Goal: Information Seeking & Learning: Compare options

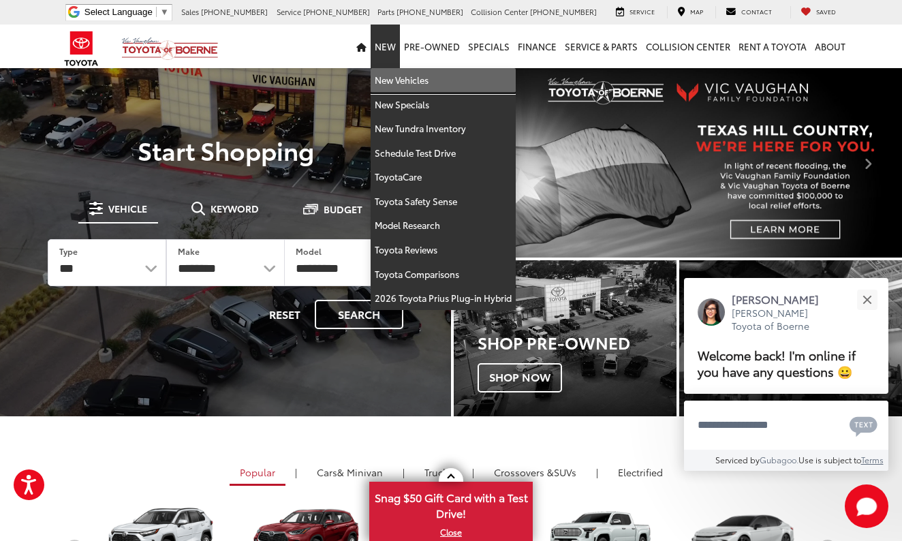
click at [388, 81] on link "New Vehicles" at bounding box center [443, 80] width 145 height 25
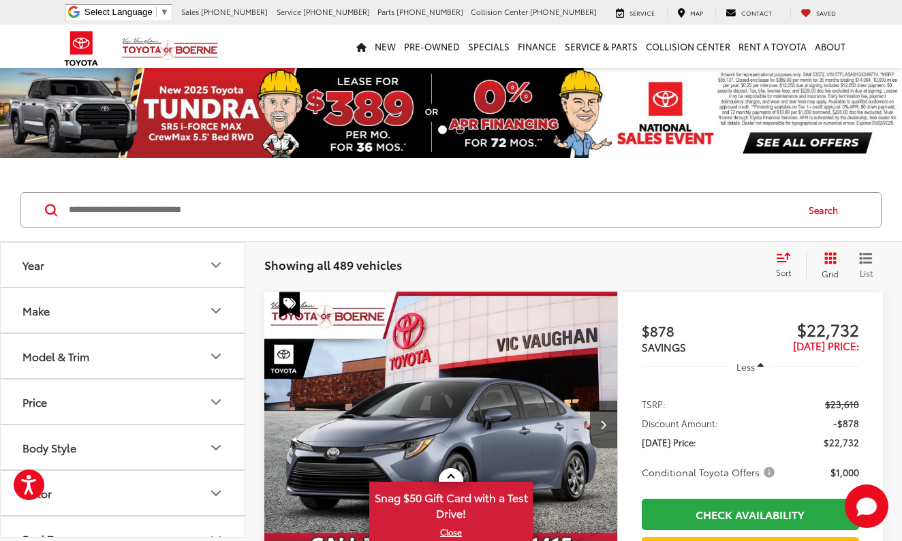
click at [217, 265] on icon "Year" at bounding box center [216, 265] width 8 height 4
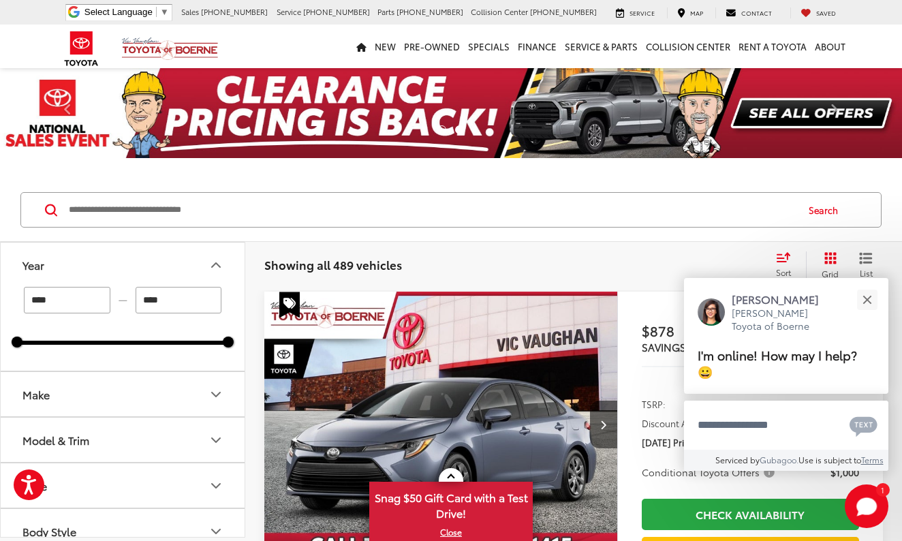
click at [221, 439] on icon "Model & Trim" at bounding box center [216, 440] width 16 height 16
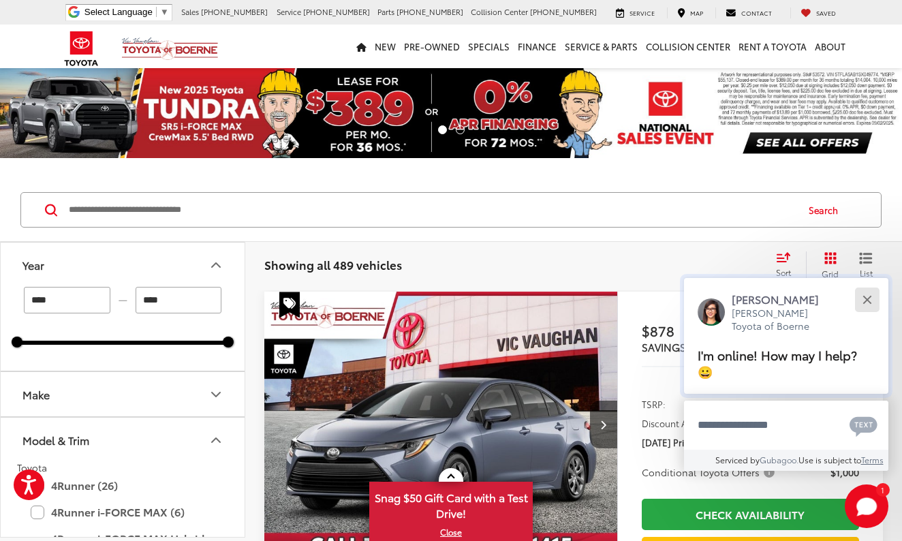
click at [874, 293] on button "Close" at bounding box center [866, 299] width 29 height 29
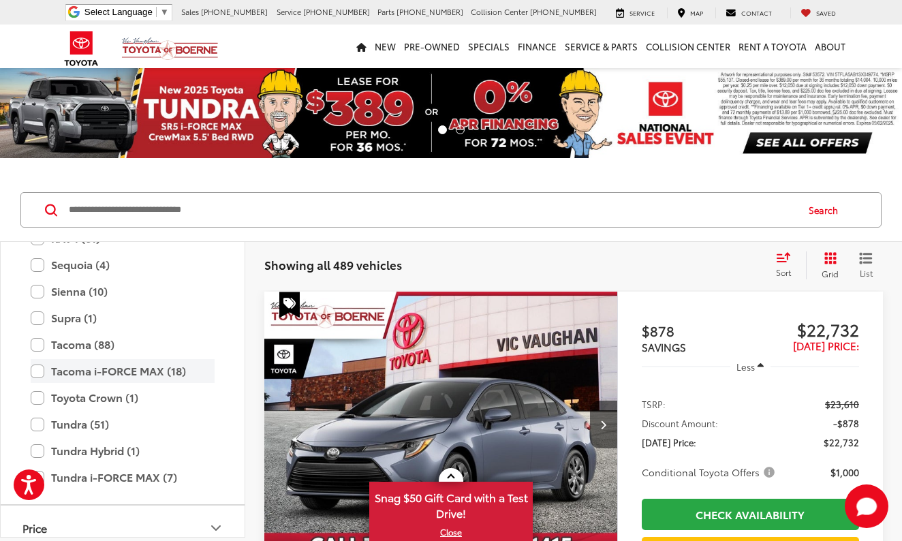
scroll to position [593, 0]
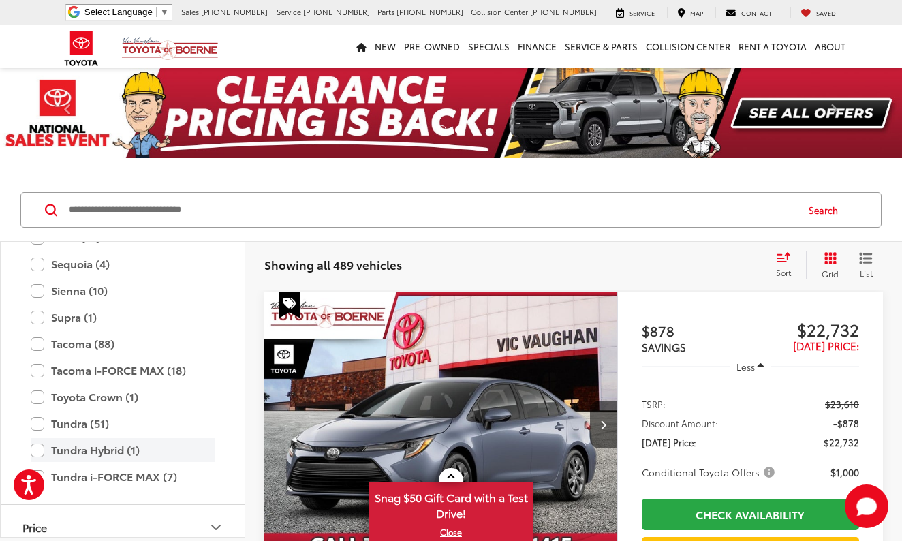
click at [96, 446] on label "Tundra Hybrid (1)" at bounding box center [123, 450] width 184 height 24
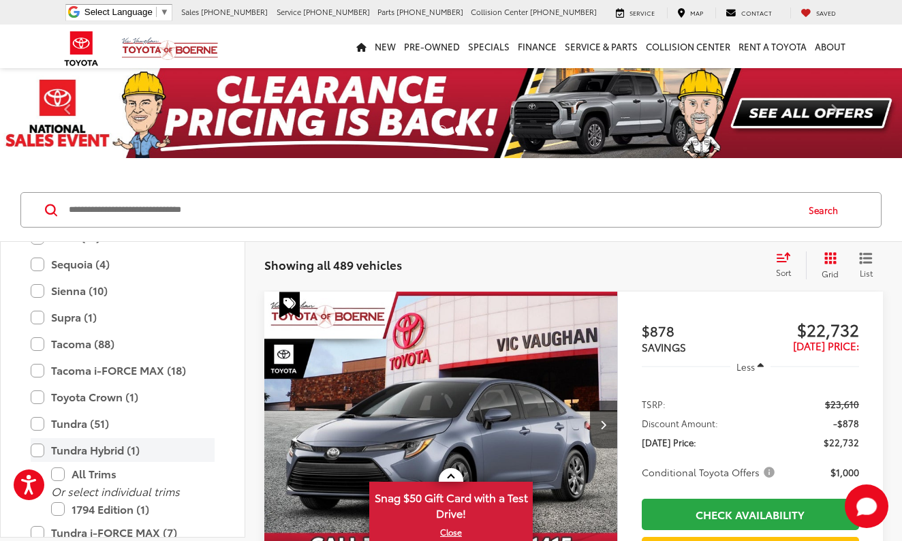
type input "****"
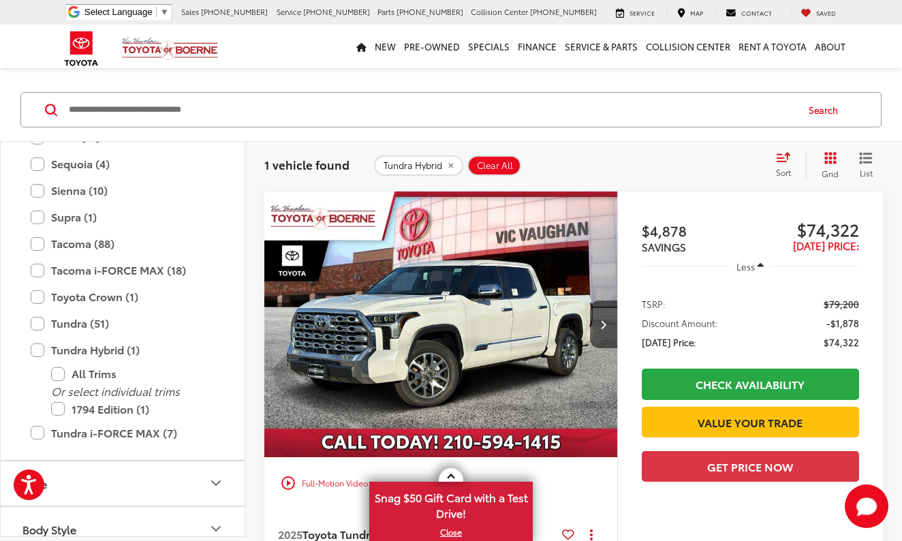
scroll to position [95, 0]
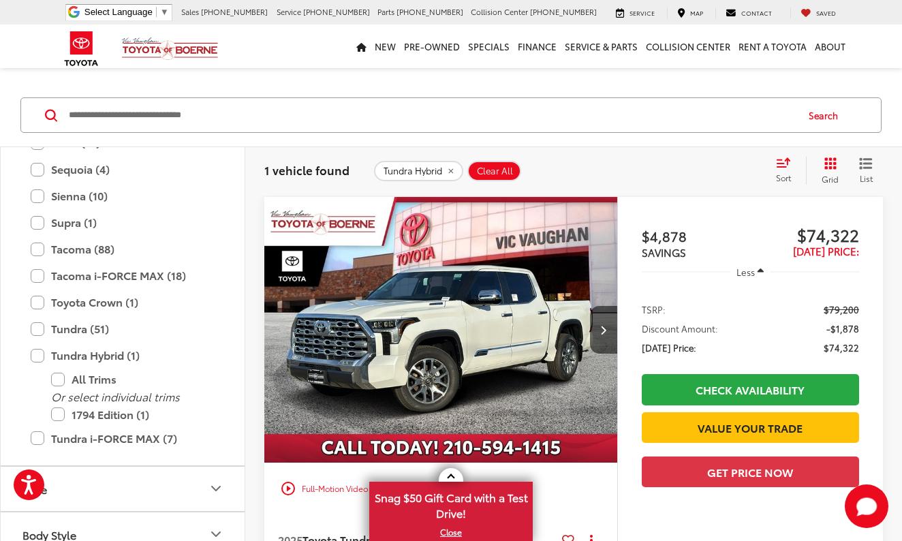
click at [410, 334] on img "2025 Toyota Tundra Hybrid 1794 Edition 0" at bounding box center [441, 330] width 355 height 266
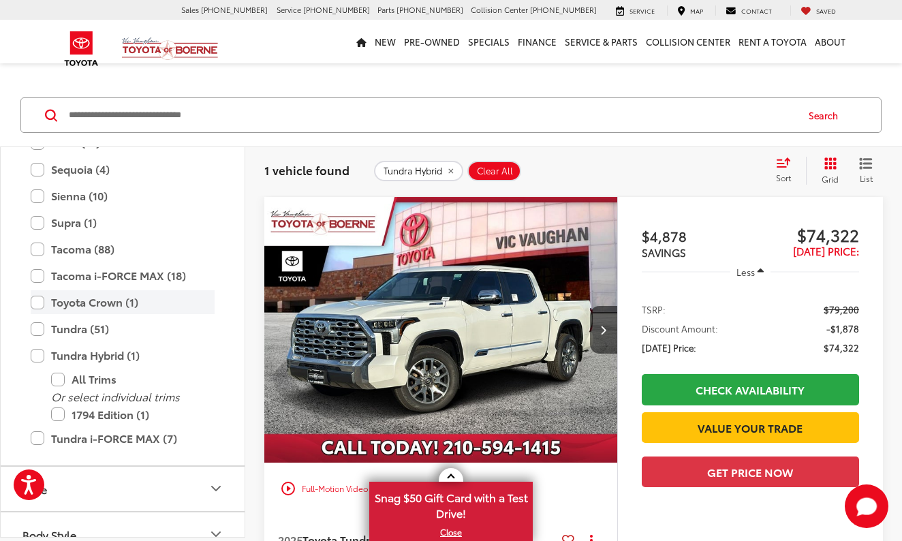
click at [112, 305] on label "Toyota Crown (1)" at bounding box center [123, 302] width 184 height 24
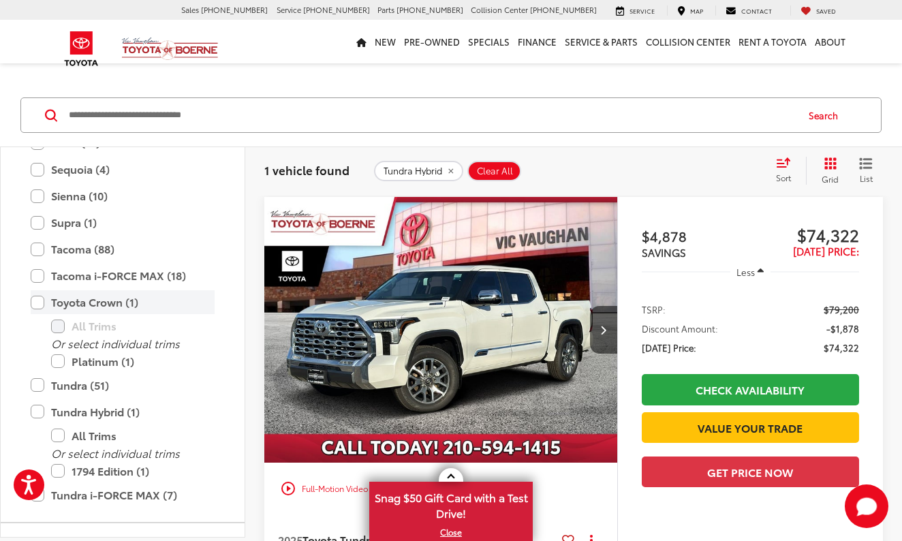
click at [112, 305] on label "Toyota Crown (1)" at bounding box center [123, 302] width 184 height 24
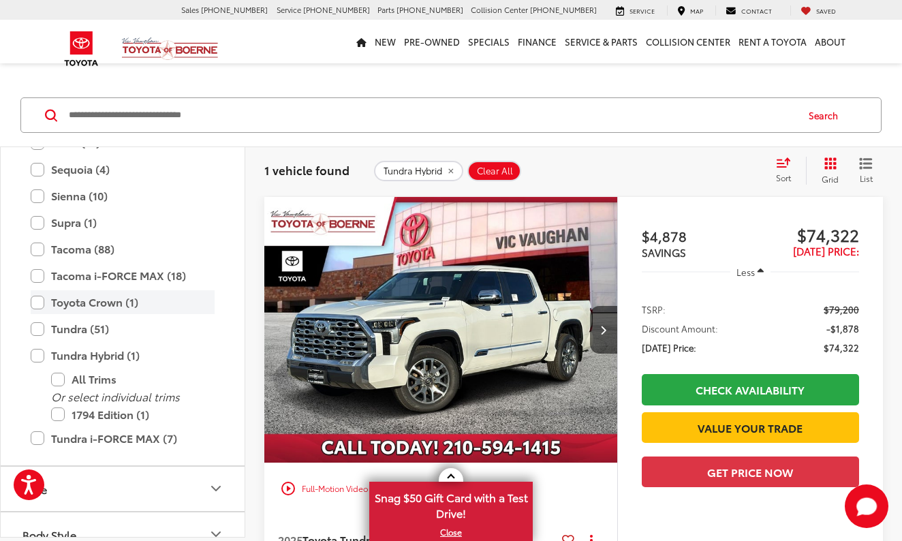
click at [41, 304] on label "Toyota Crown (1)" at bounding box center [123, 302] width 184 height 24
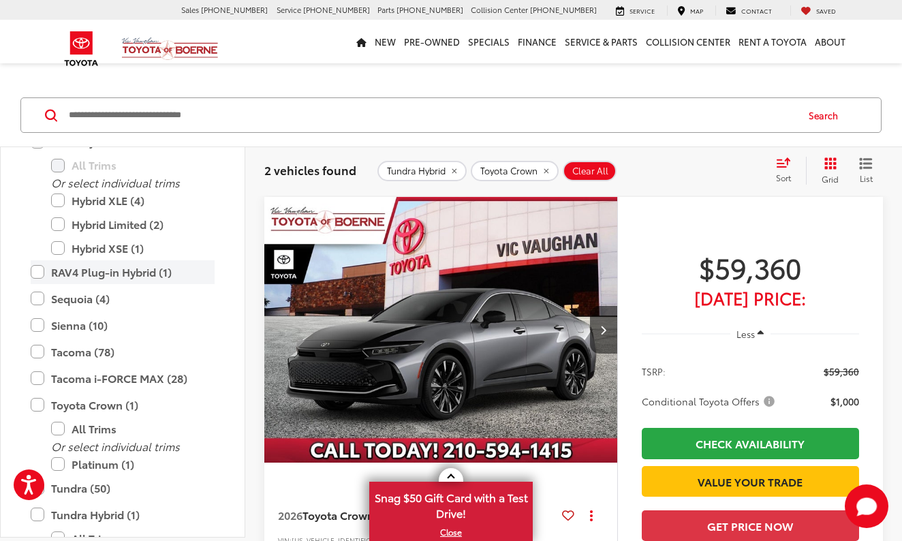
scroll to position [756, 0]
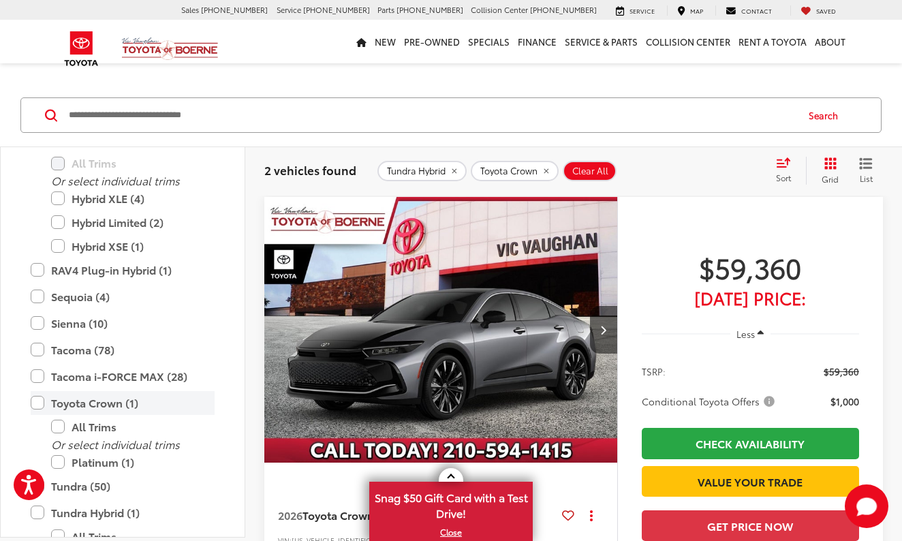
click at [40, 398] on label "Toyota Crown (1)" at bounding box center [123, 403] width 184 height 24
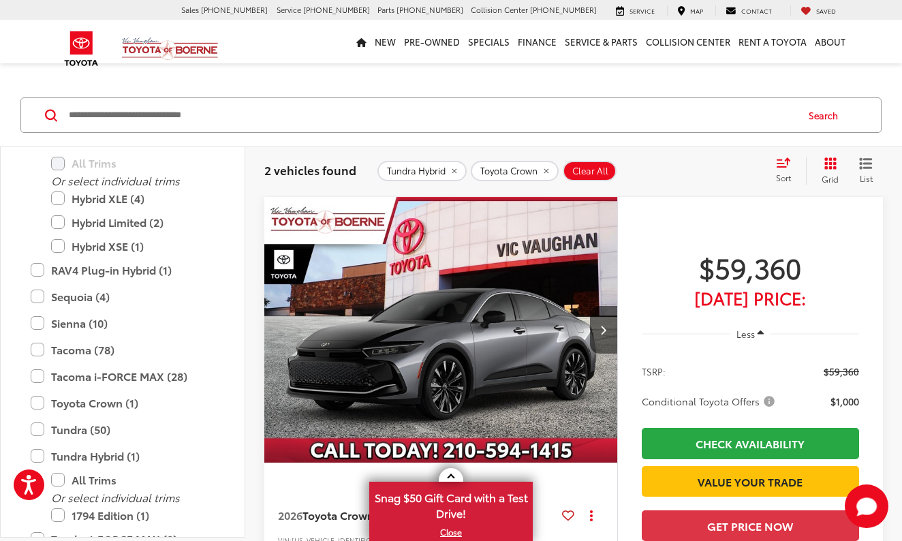
type input "****"
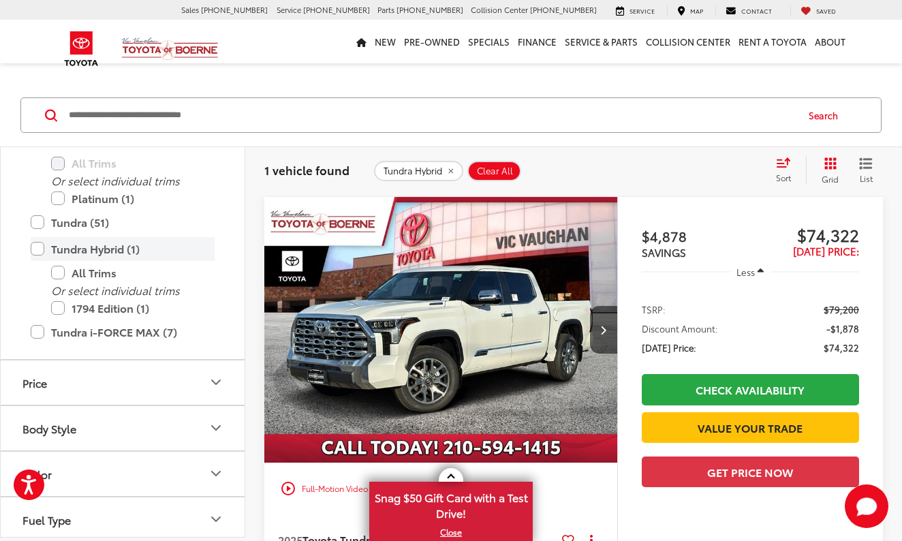
click at [38, 251] on label "Tundra Hybrid (1)" at bounding box center [123, 249] width 184 height 24
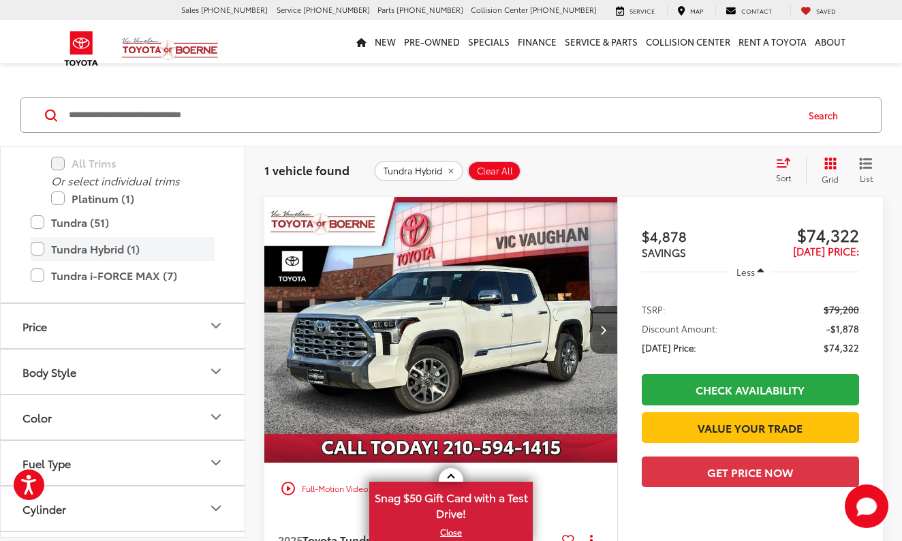
type input "****"
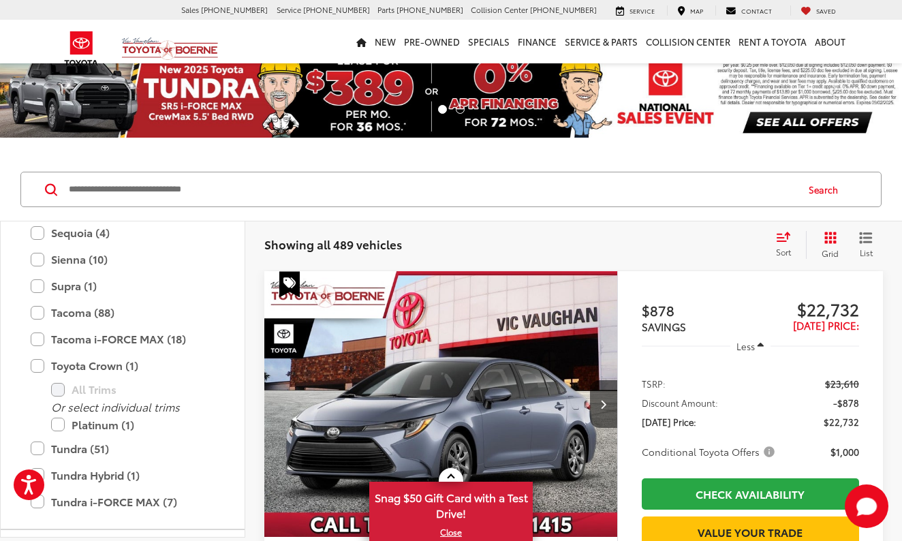
scroll to position [587, 0]
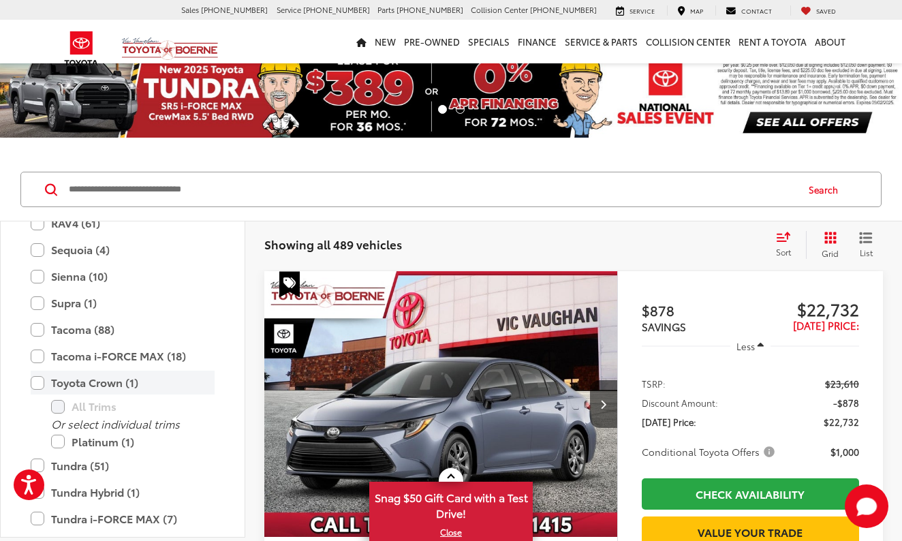
click at [39, 379] on label "Toyota Crown (1)" at bounding box center [123, 383] width 184 height 24
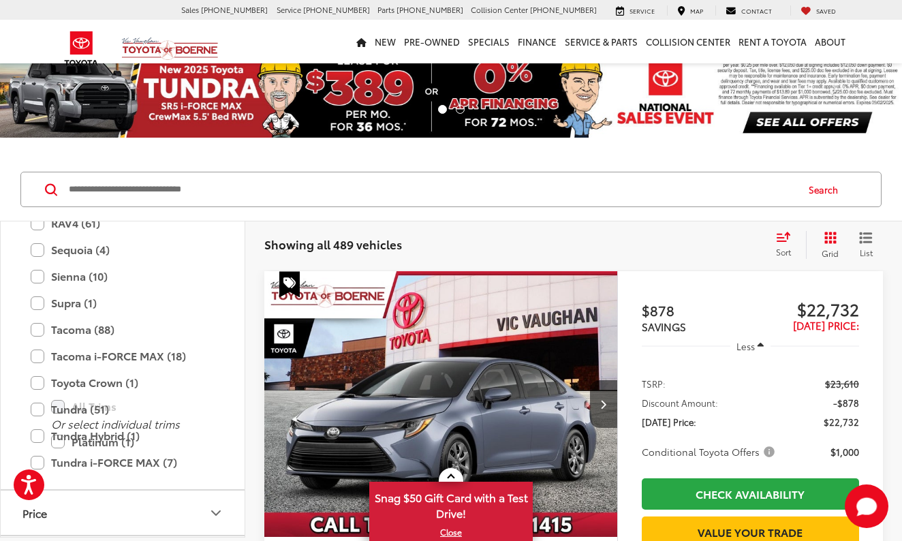
type input "****"
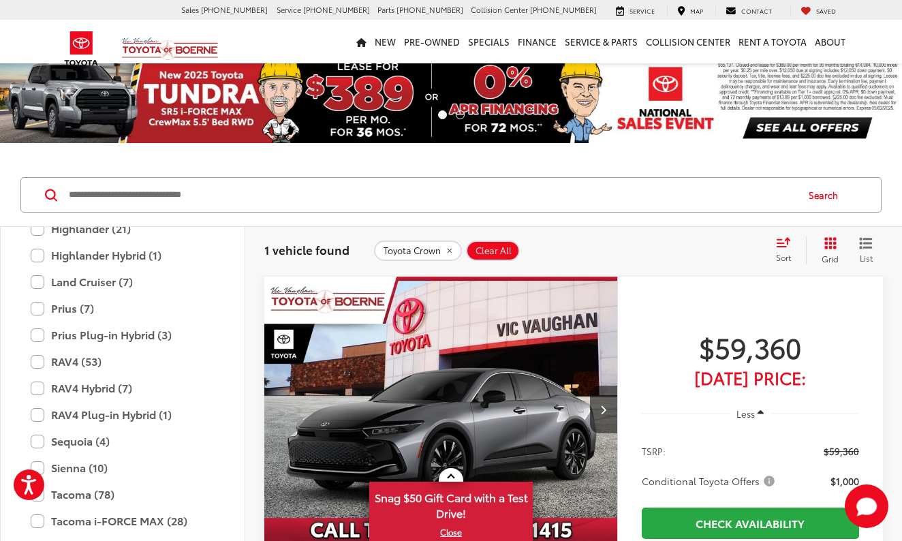
scroll to position [85, 0]
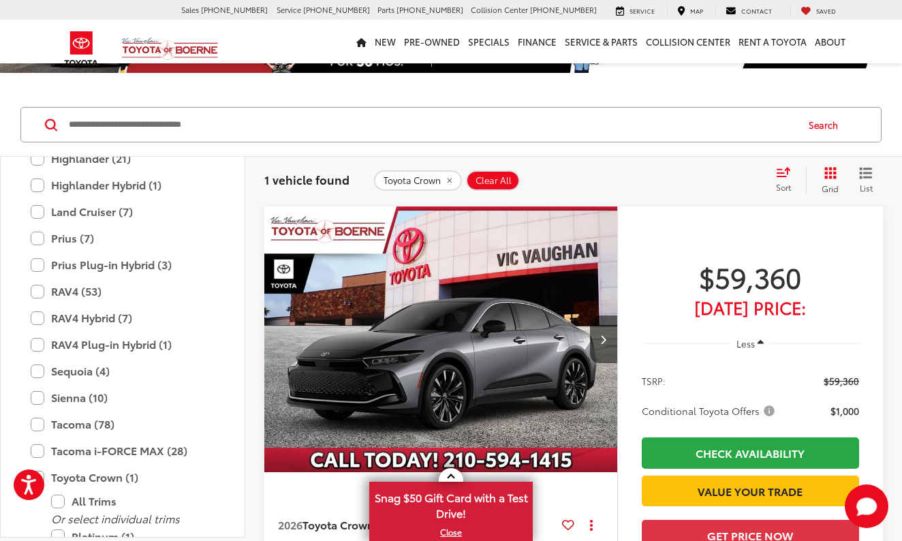
click at [473, 353] on img "2026 Toyota Toyota Crown Platinum 0" at bounding box center [441, 339] width 355 height 266
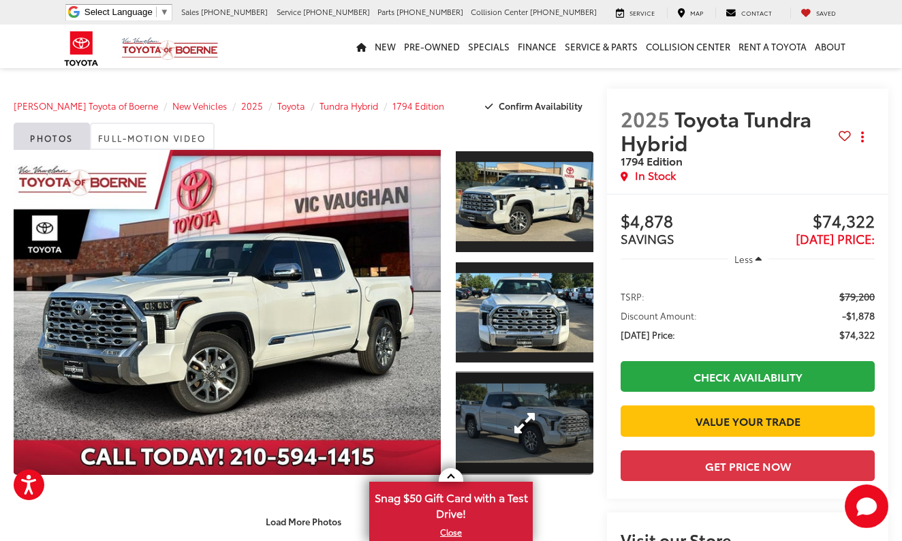
click at [520, 363] on div at bounding box center [521, 316] width 144 height 332
click at [485, 384] on link "Expand Photo 3" at bounding box center [525, 423] width 138 height 104
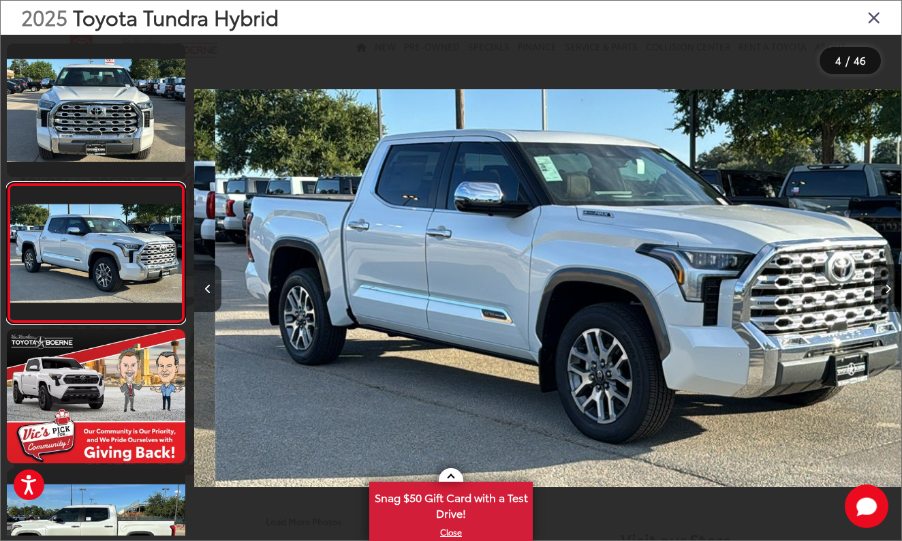
scroll to position [281, 0]
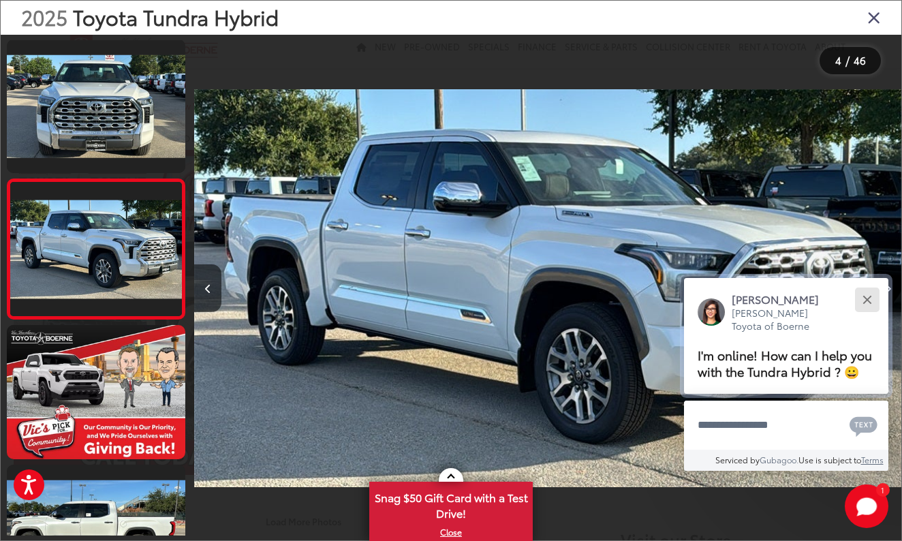
click at [872, 285] on button "Close" at bounding box center [866, 299] width 29 height 29
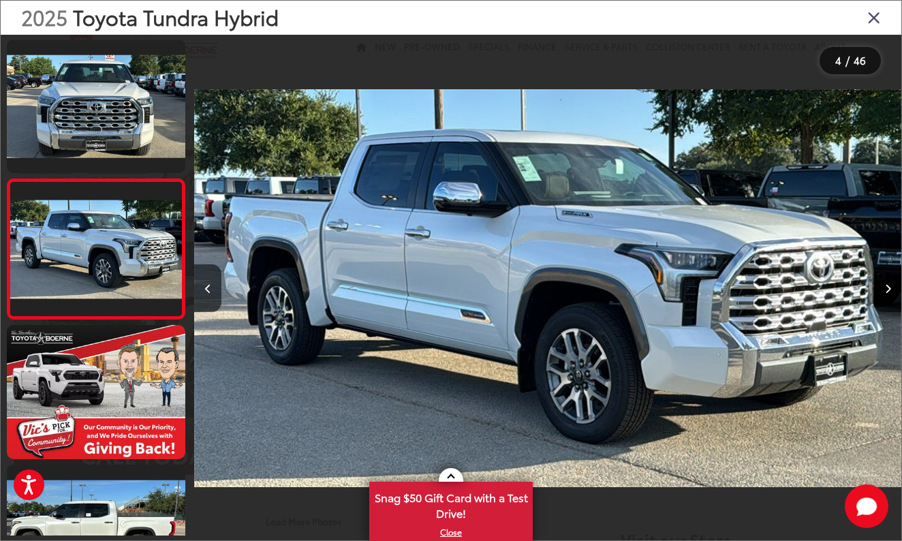
click at [889, 277] on button "Next image" at bounding box center [887, 288] width 27 height 48
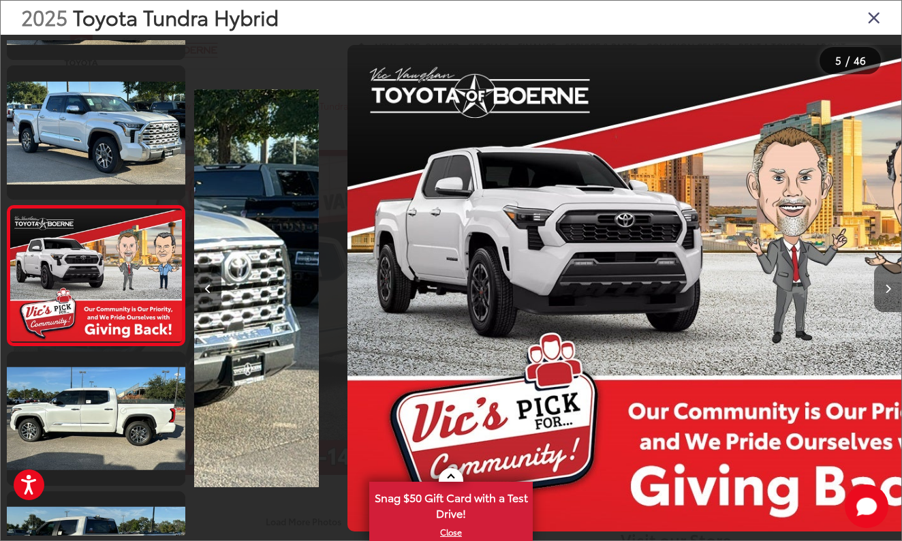
scroll to position [420, 0]
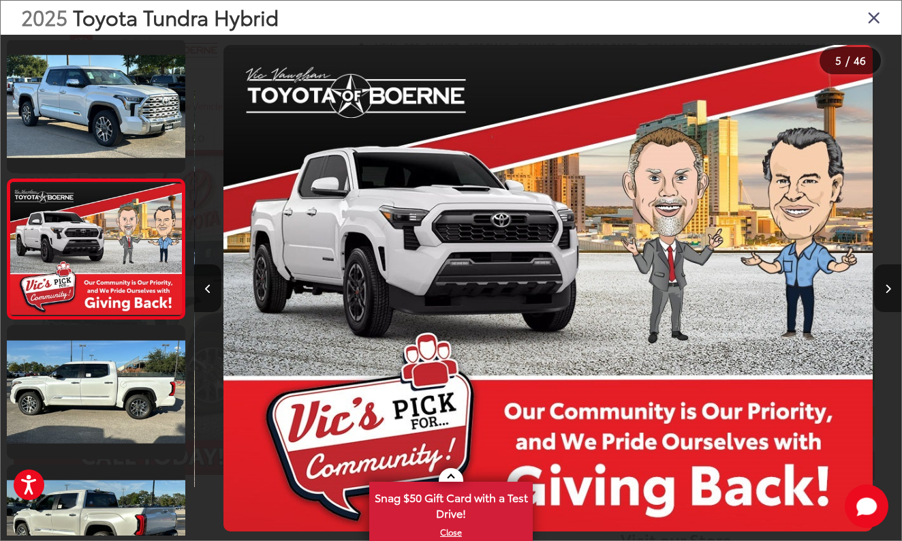
click at [889, 277] on button "Next image" at bounding box center [887, 288] width 27 height 48
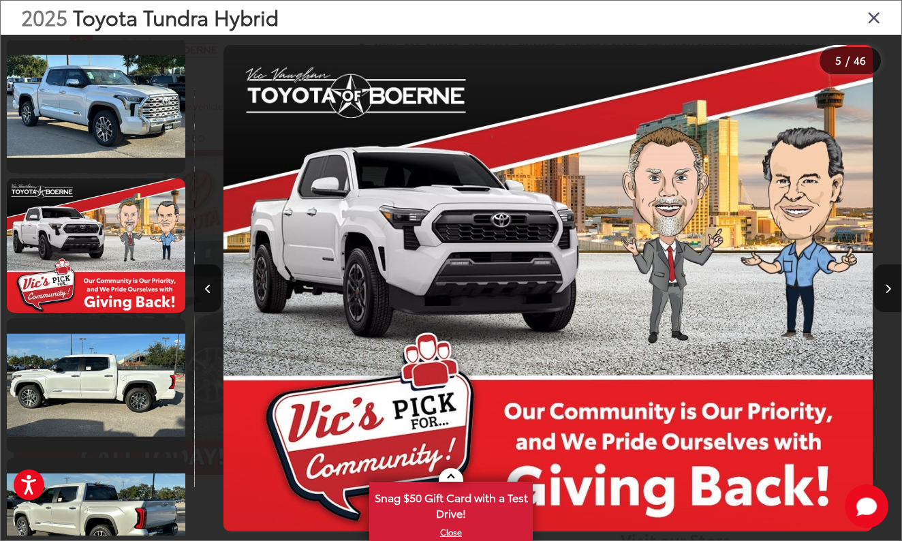
scroll to position [560, 0]
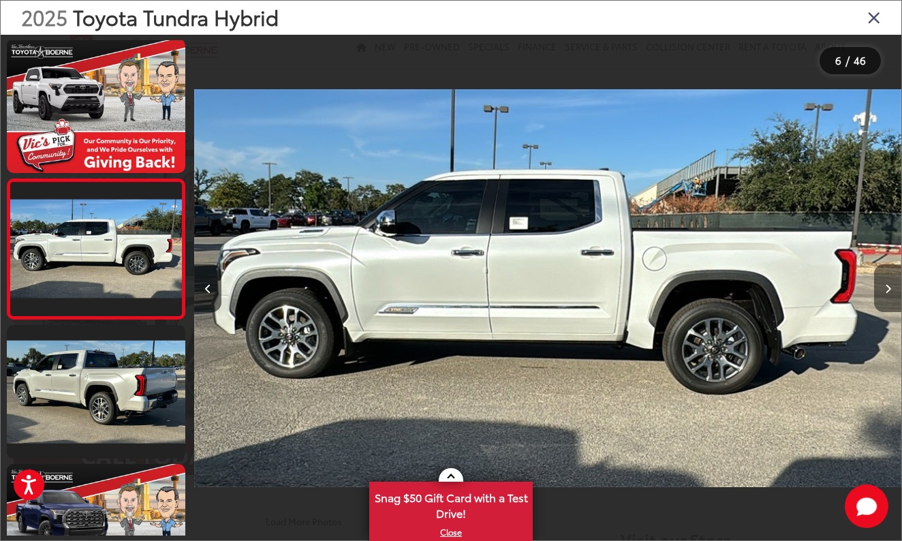
click at [889, 277] on button "Next image" at bounding box center [887, 288] width 27 height 48
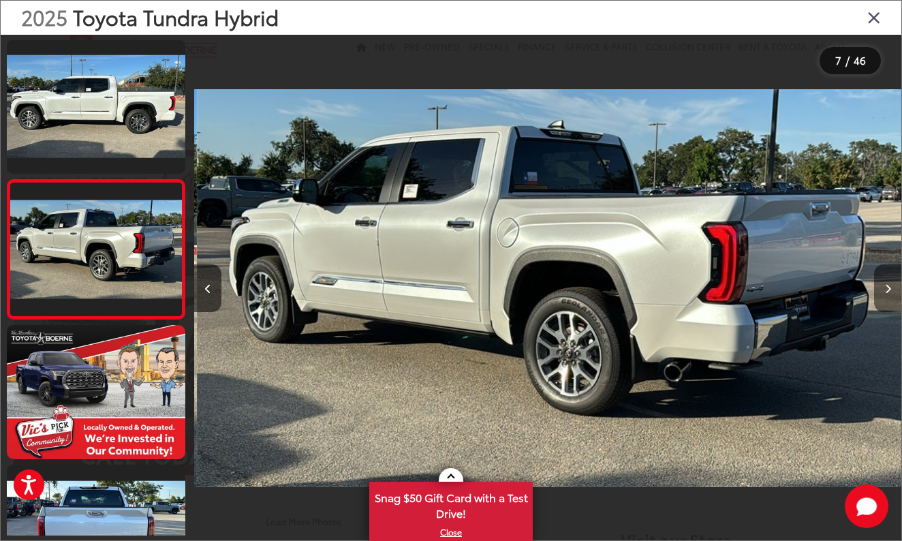
scroll to position [700, 0]
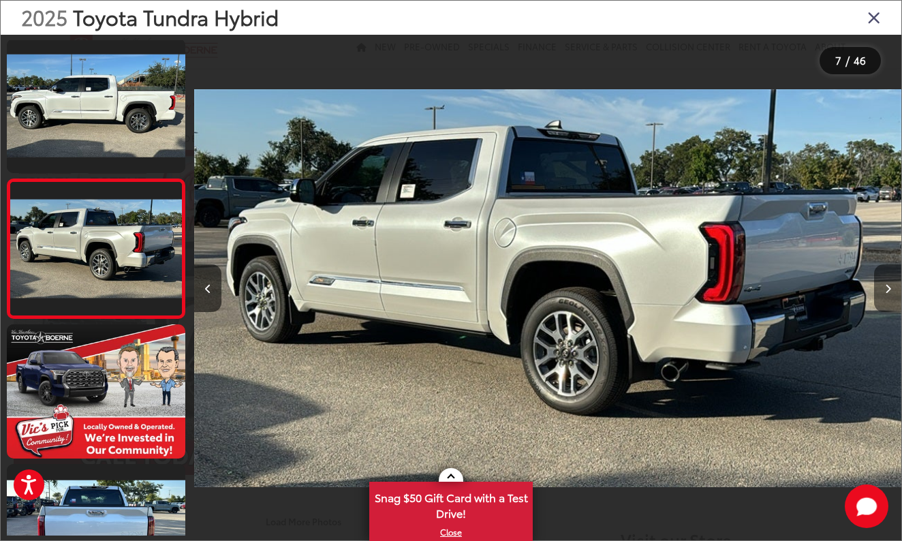
click at [889, 277] on button "Next image" at bounding box center [887, 288] width 27 height 48
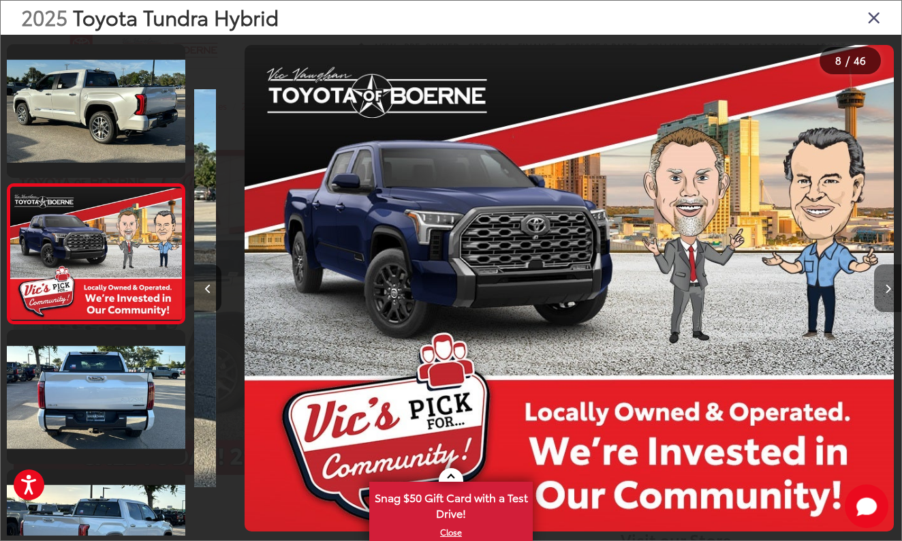
scroll to position [0, 0]
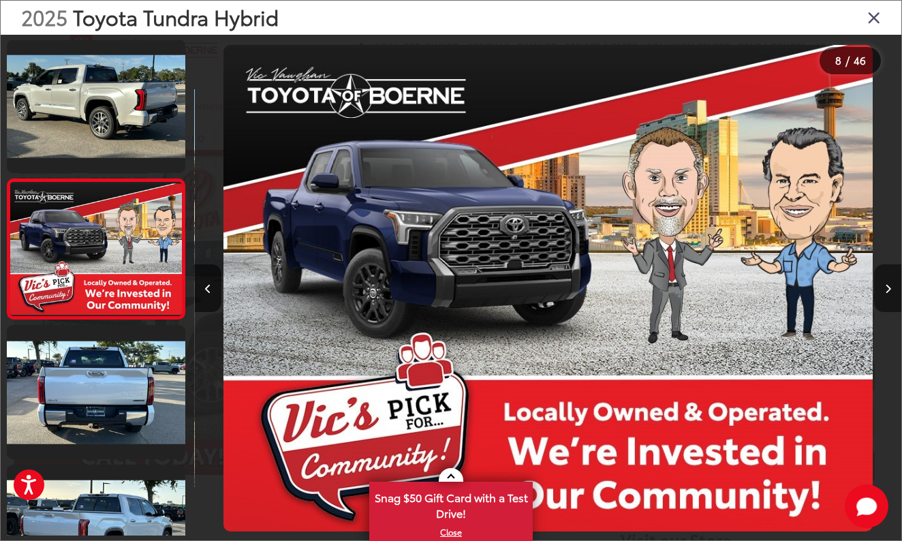
click at [889, 277] on button "Next image" at bounding box center [887, 288] width 27 height 48
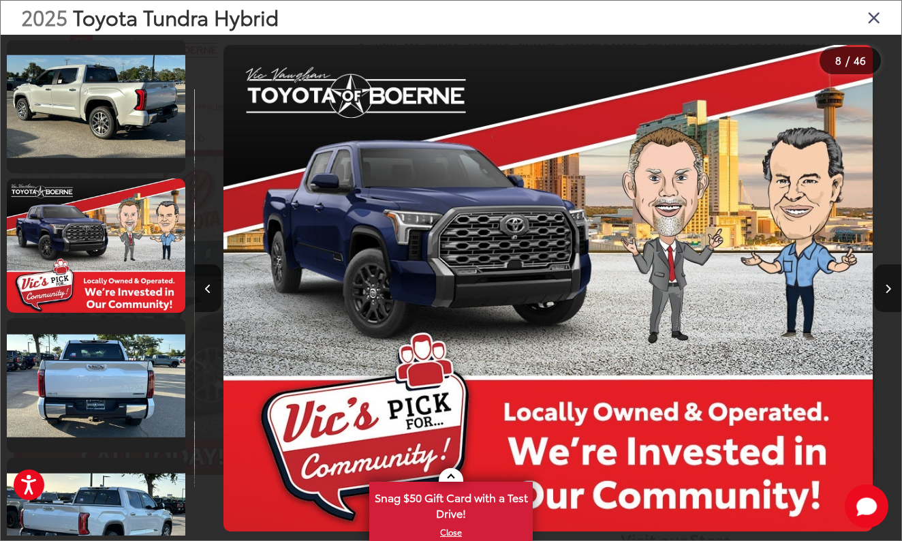
scroll to position [978, 0]
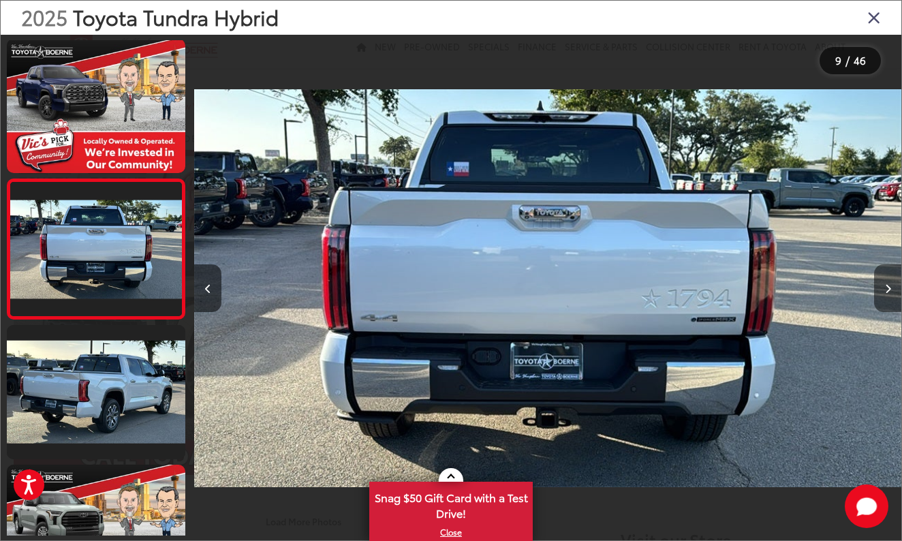
click at [889, 277] on button "Next image" at bounding box center [887, 288] width 27 height 48
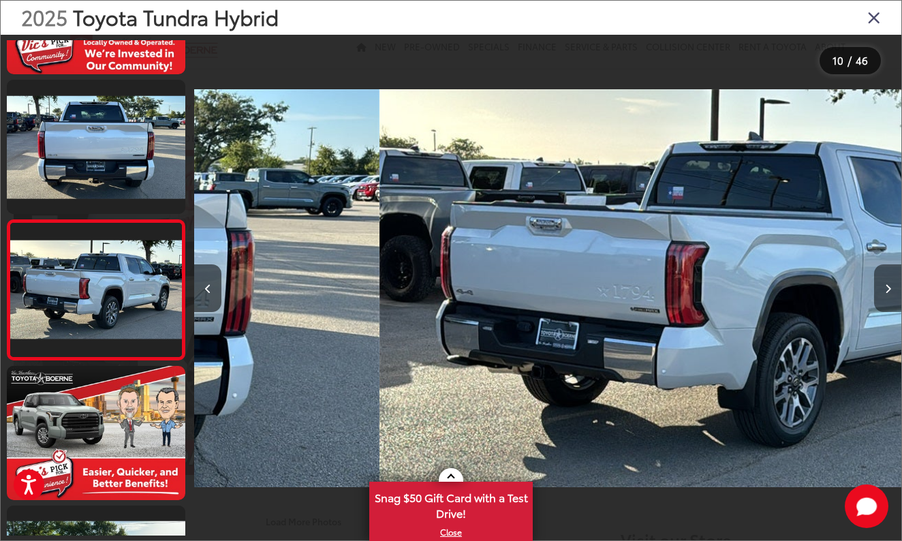
scroll to position [1118, 0]
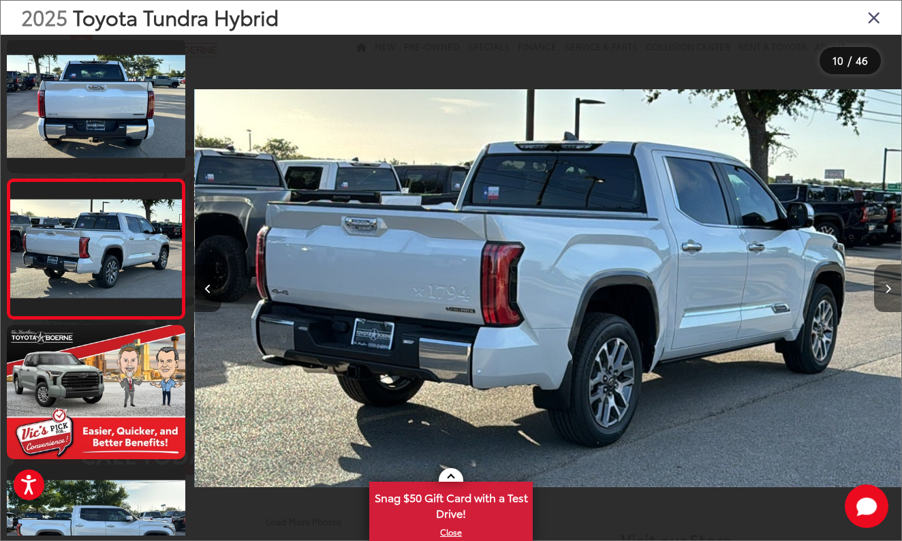
click at [889, 277] on button "Next image" at bounding box center [887, 288] width 27 height 48
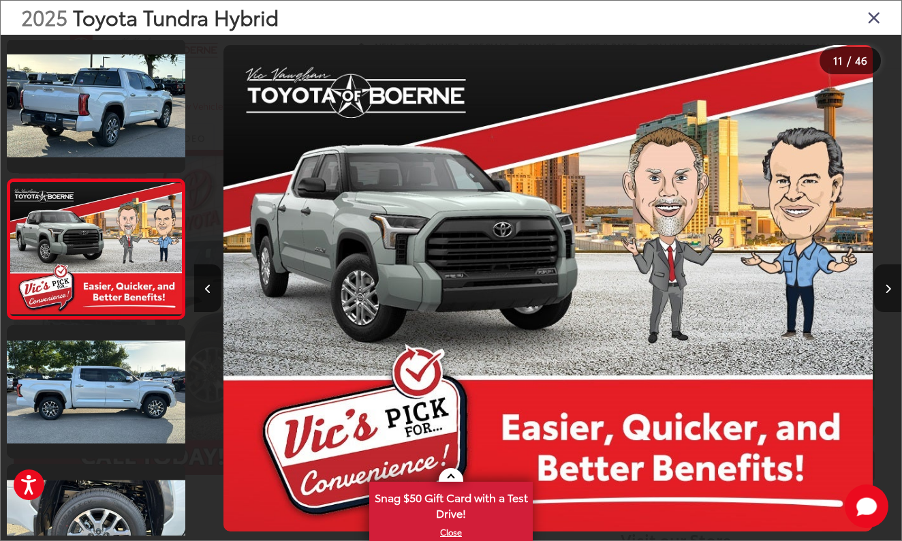
click at [889, 277] on button "Next image" at bounding box center [887, 288] width 27 height 48
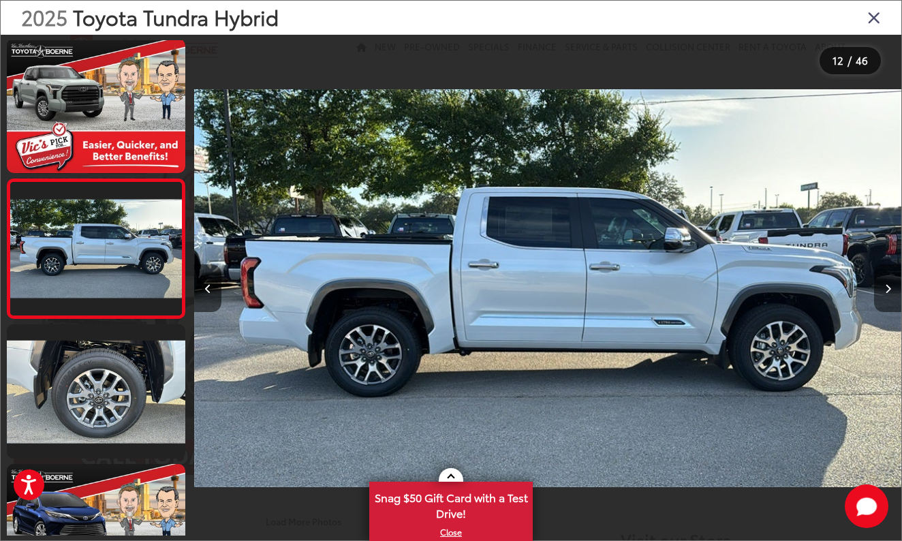
click at [889, 277] on button "Next image" at bounding box center [887, 288] width 27 height 48
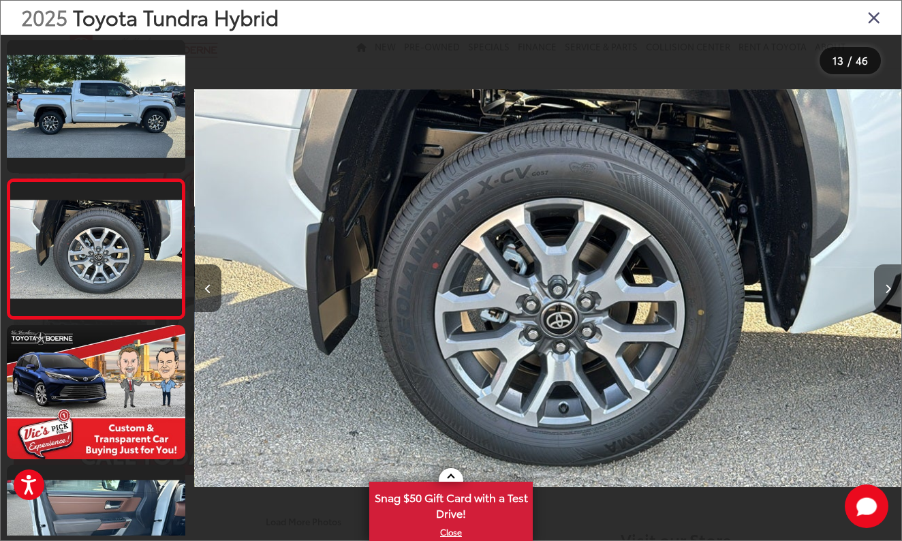
click at [889, 277] on button "Next image" at bounding box center [887, 288] width 27 height 48
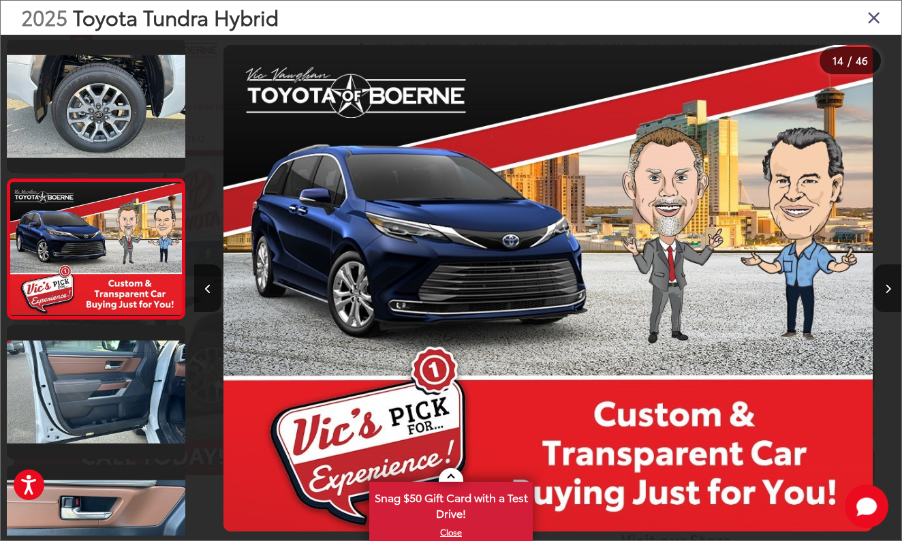
click at [889, 277] on button "Next image" at bounding box center [887, 288] width 27 height 48
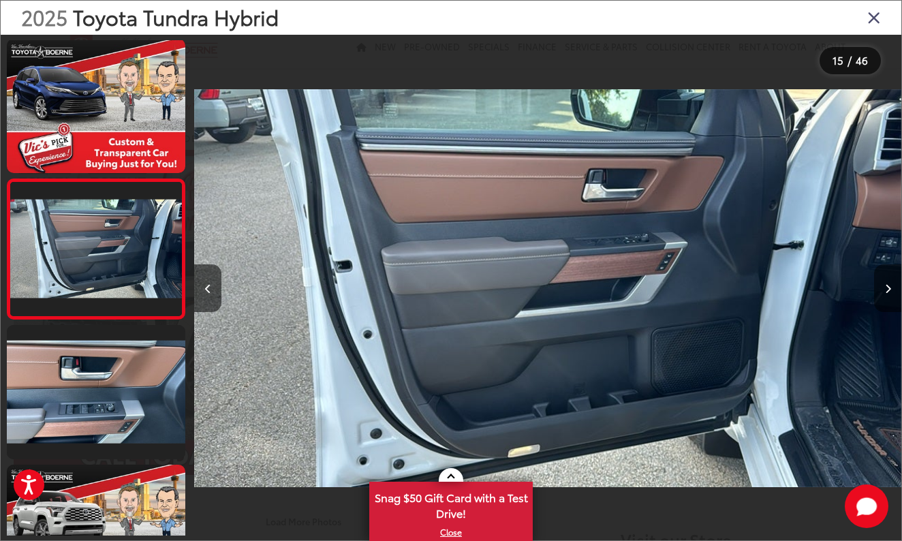
click at [889, 277] on button "Next image" at bounding box center [887, 288] width 27 height 48
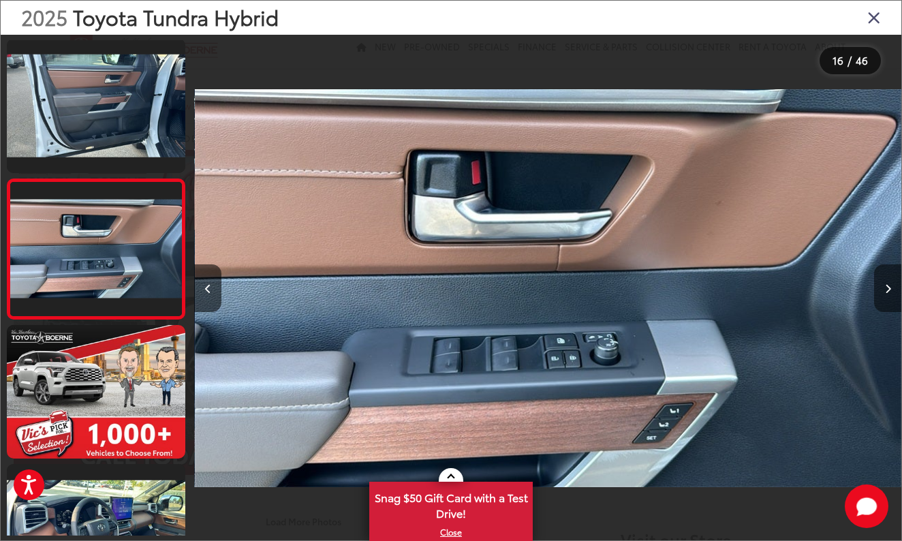
click at [889, 277] on button "Next image" at bounding box center [887, 288] width 27 height 48
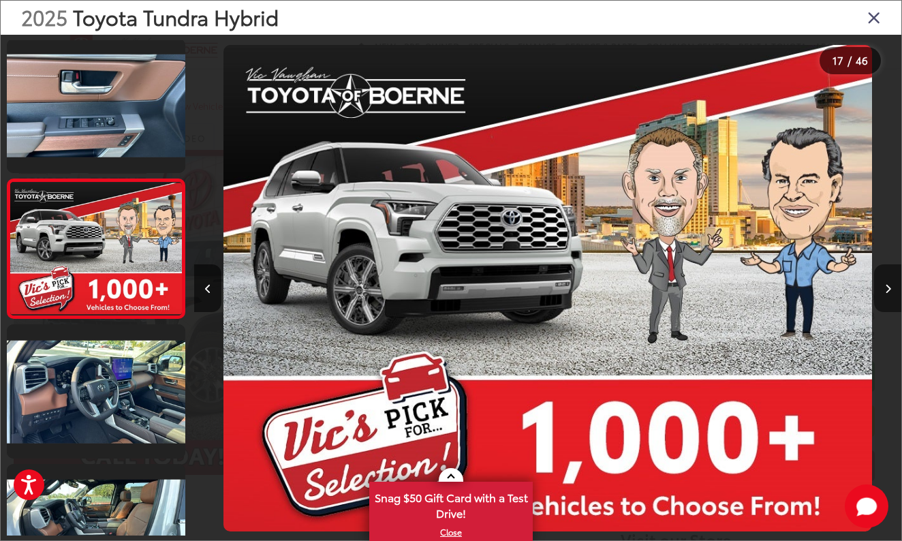
click at [889, 277] on button "Next image" at bounding box center [887, 288] width 27 height 48
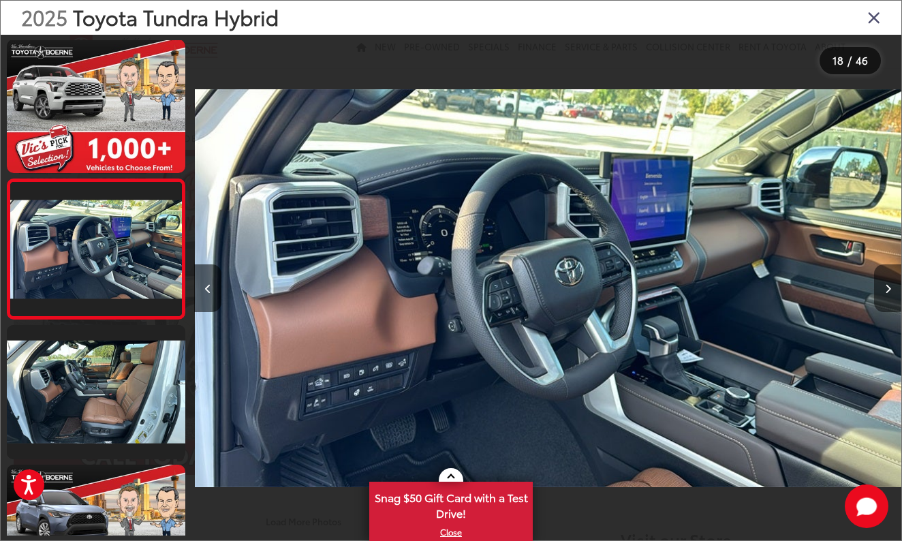
click at [889, 277] on button "Next image" at bounding box center [887, 288] width 27 height 48
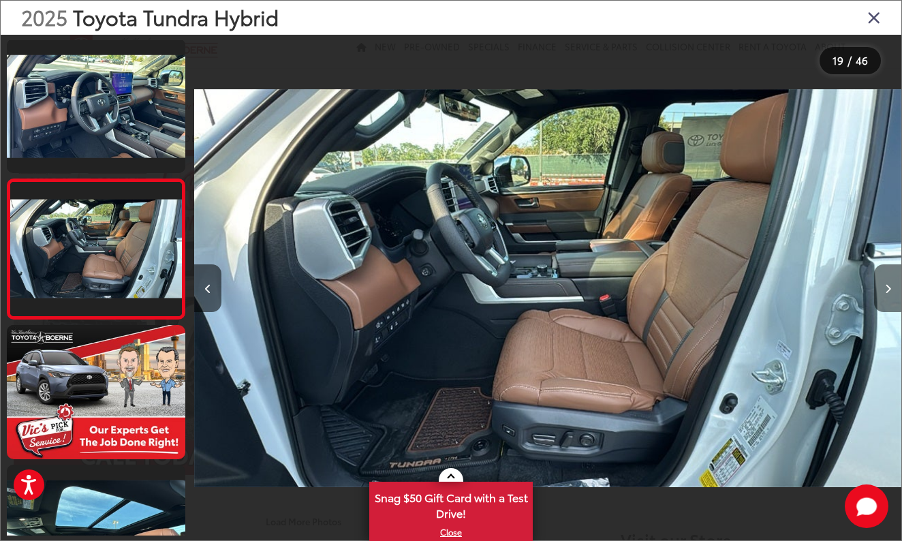
click at [889, 277] on button "Next image" at bounding box center [887, 288] width 27 height 48
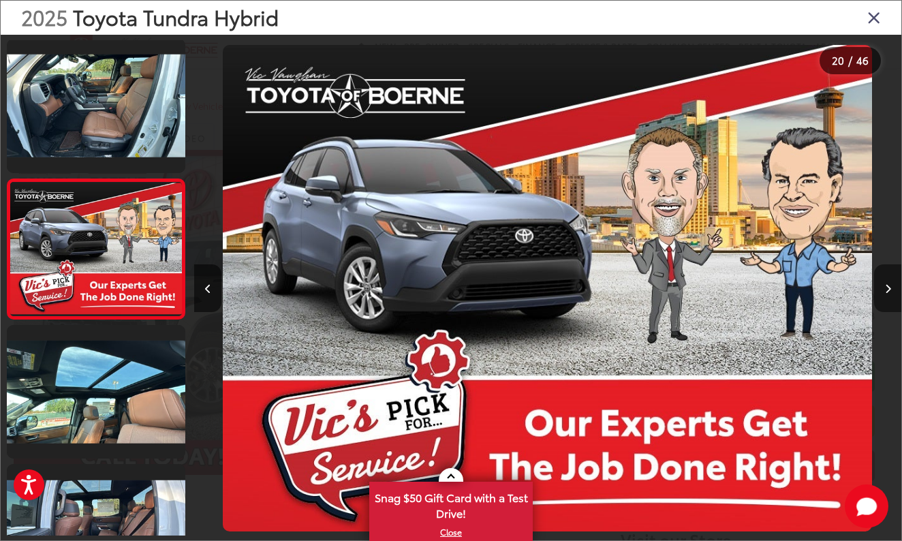
click at [889, 277] on button "Next image" at bounding box center [887, 288] width 27 height 48
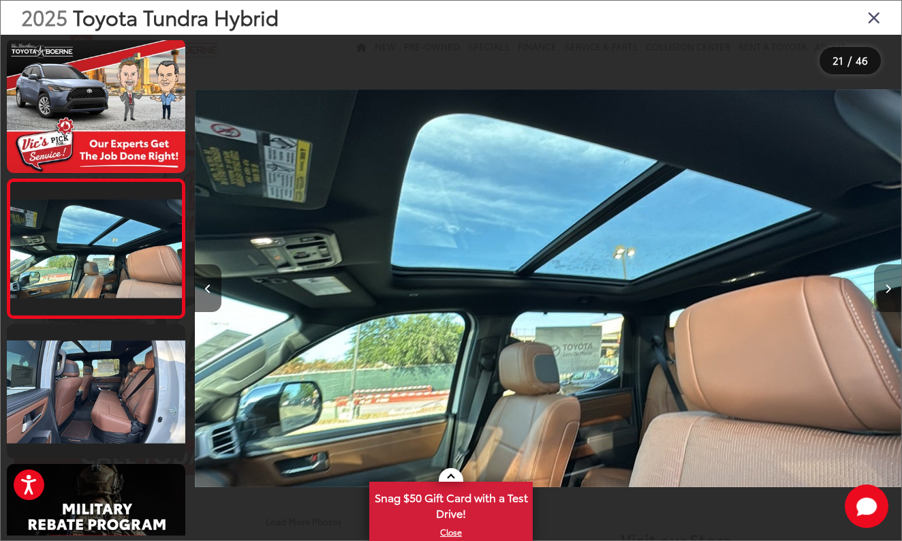
click at [889, 277] on button "Next image" at bounding box center [887, 288] width 27 height 48
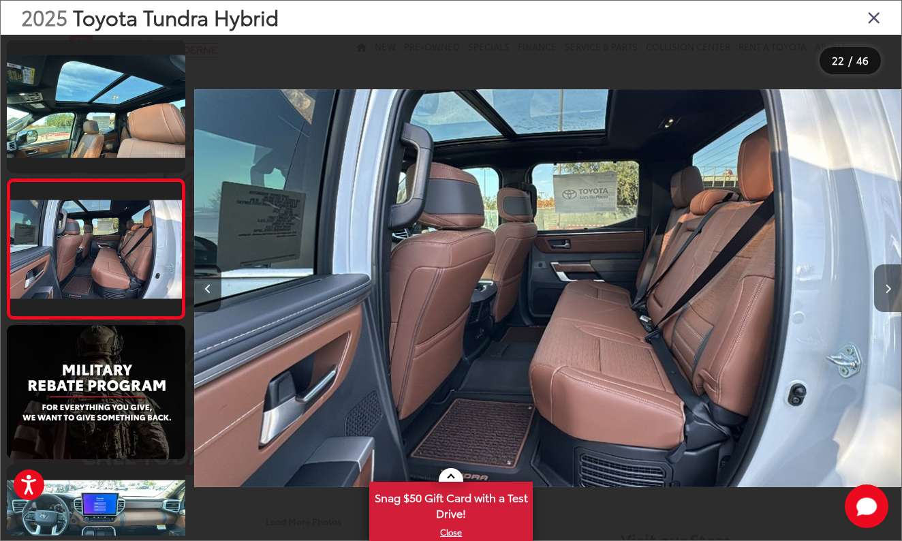
click at [889, 277] on button "Next image" at bounding box center [887, 288] width 27 height 48
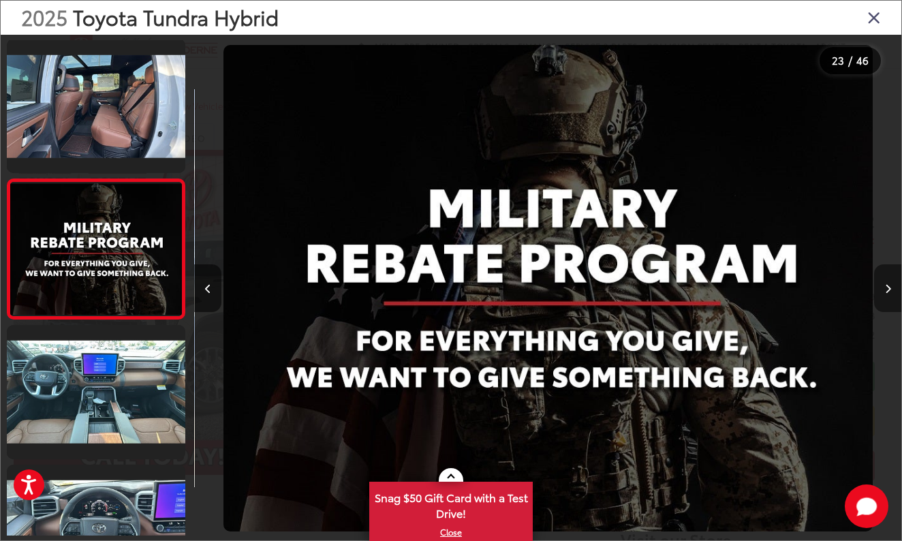
click at [889, 277] on button "Next image" at bounding box center [887, 288] width 27 height 48
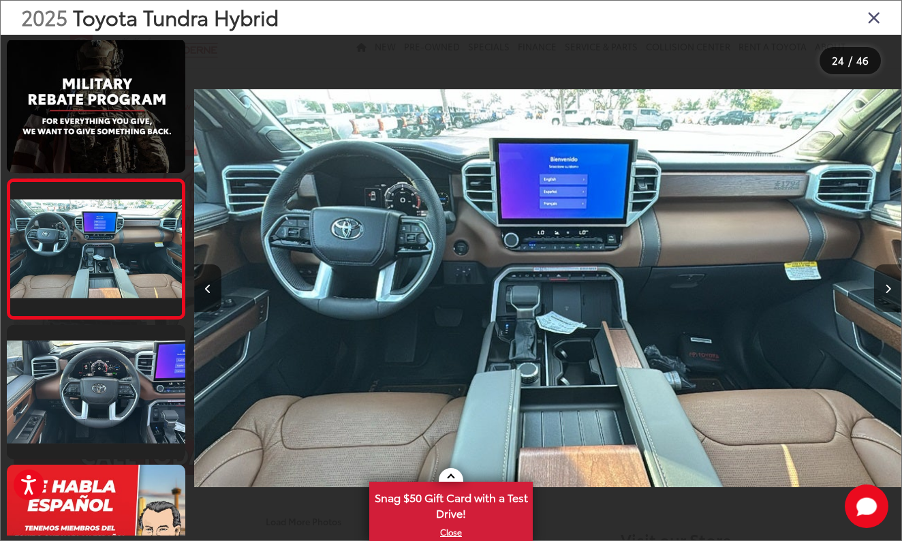
click at [889, 277] on button "Next image" at bounding box center [887, 288] width 27 height 48
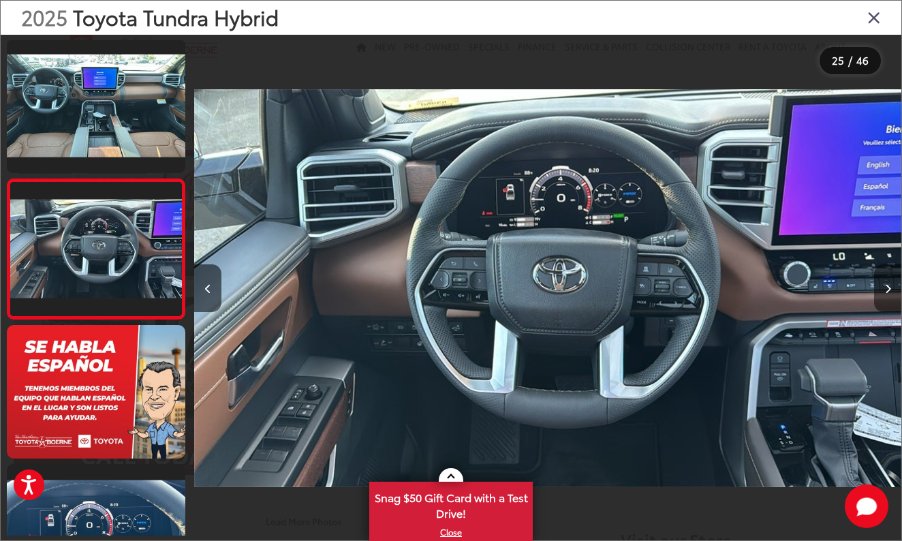
click at [889, 277] on button "Next image" at bounding box center [887, 288] width 27 height 48
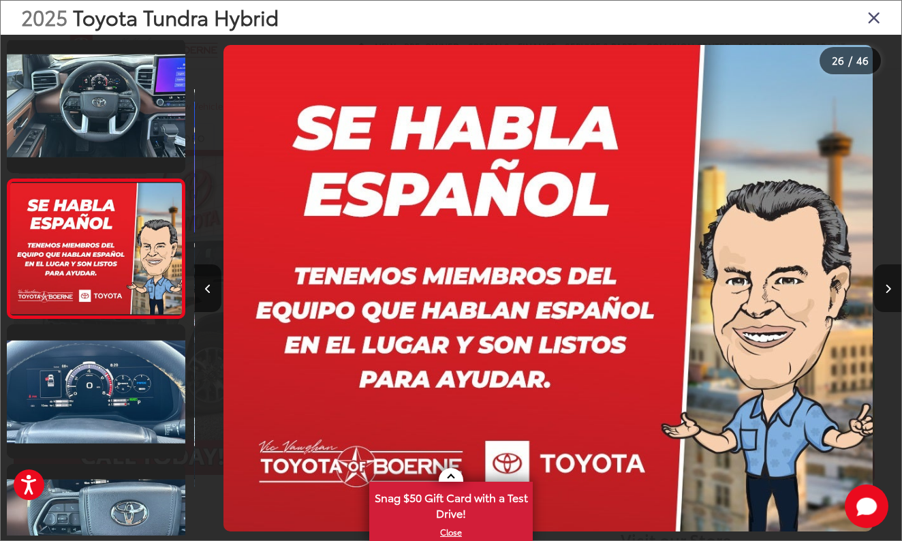
click at [889, 277] on button "Next image" at bounding box center [887, 288] width 27 height 48
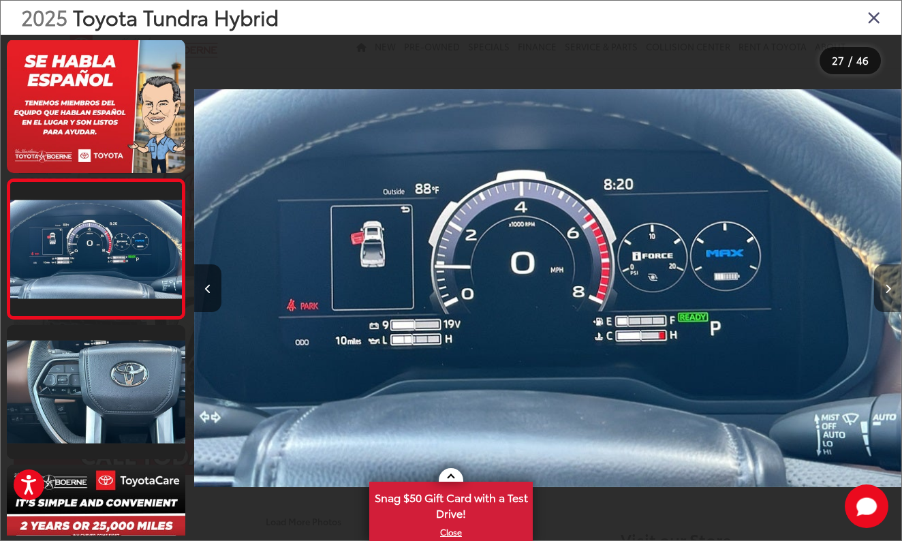
click at [889, 277] on button "Next image" at bounding box center [887, 288] width 27 height 48
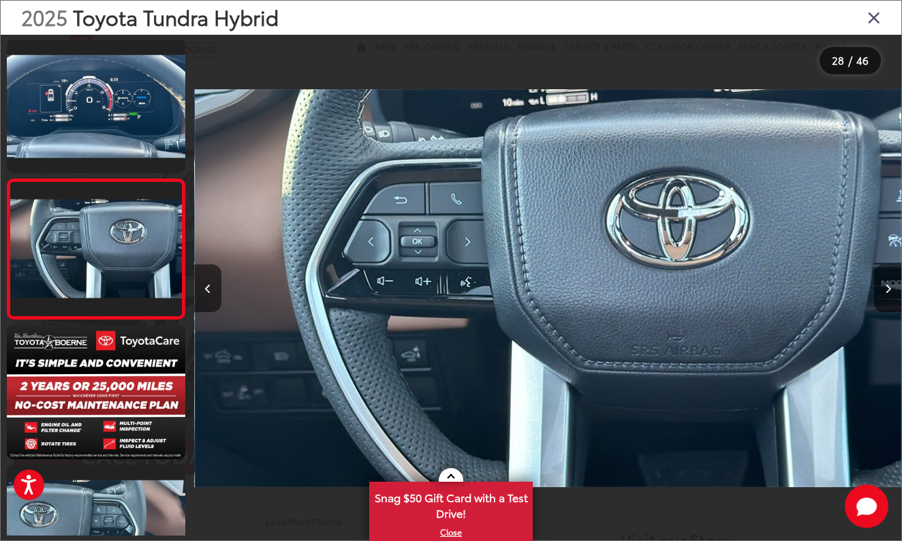
click at [872, 15] on icon "Close gallery" at bounding box center [874, 17] width 14 height 18
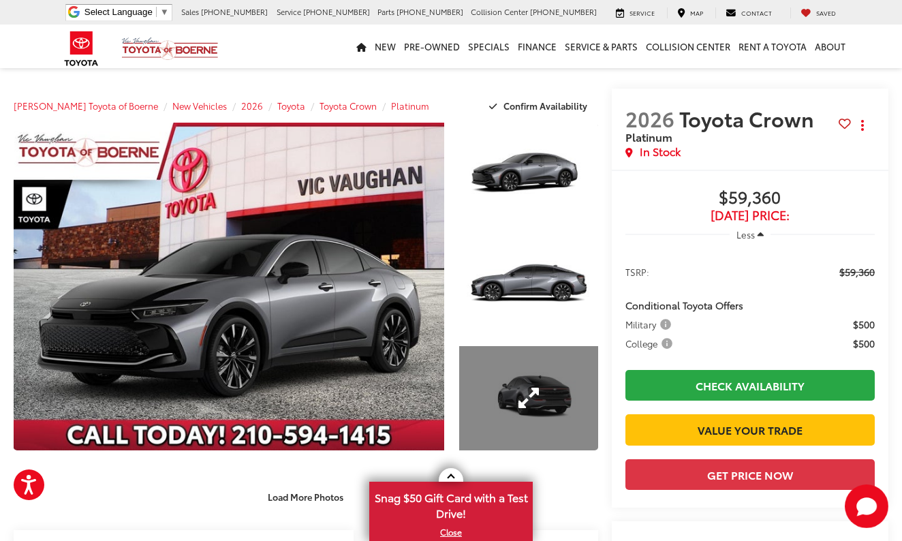
click at [546, 403] on link "Expand Photo 3" at bounding box center [528, 398] width 139 height 104
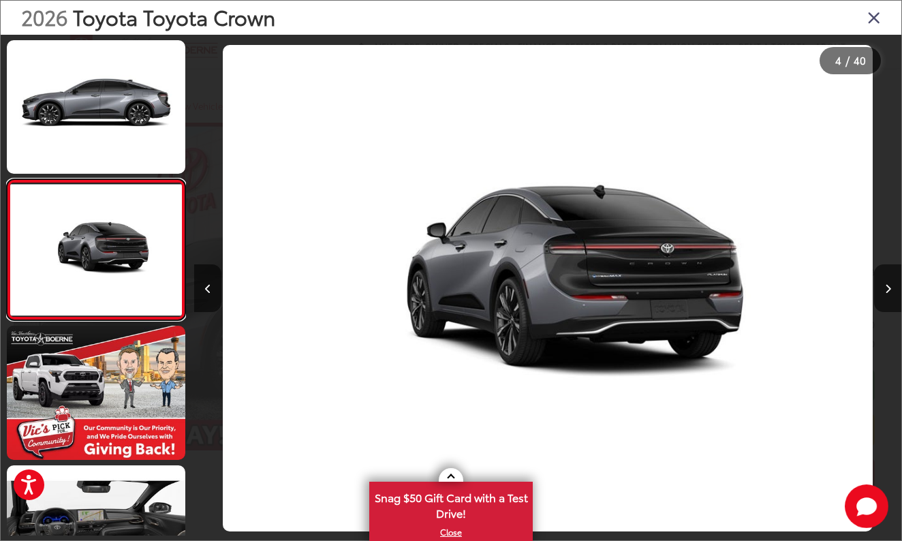
scroll to position [281, 0]
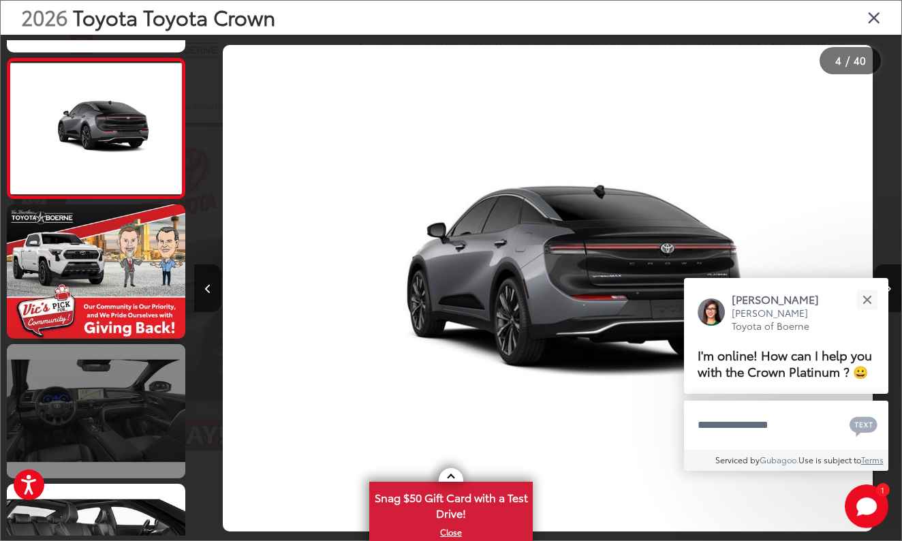
click at [132, 424] on link at bounding box center [96, 411] width 178 height 134
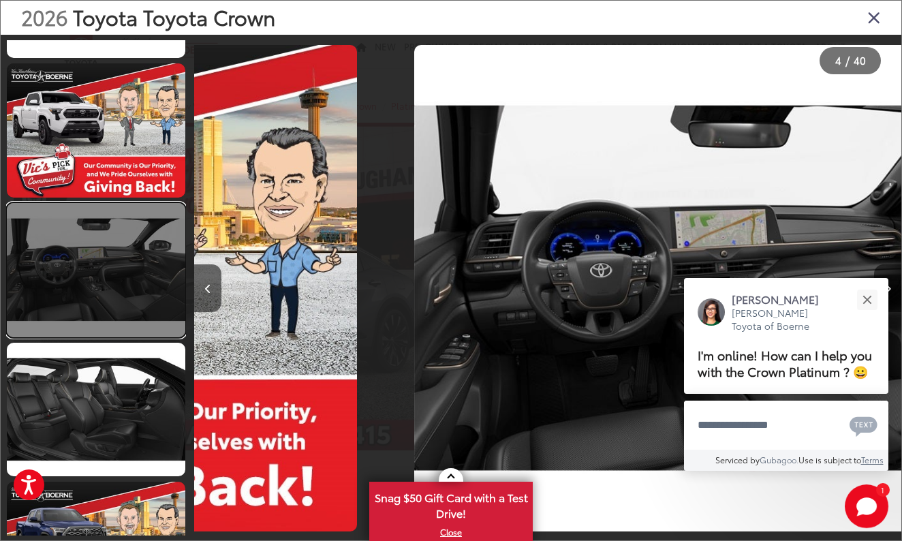
scroll to position [0, 3534]
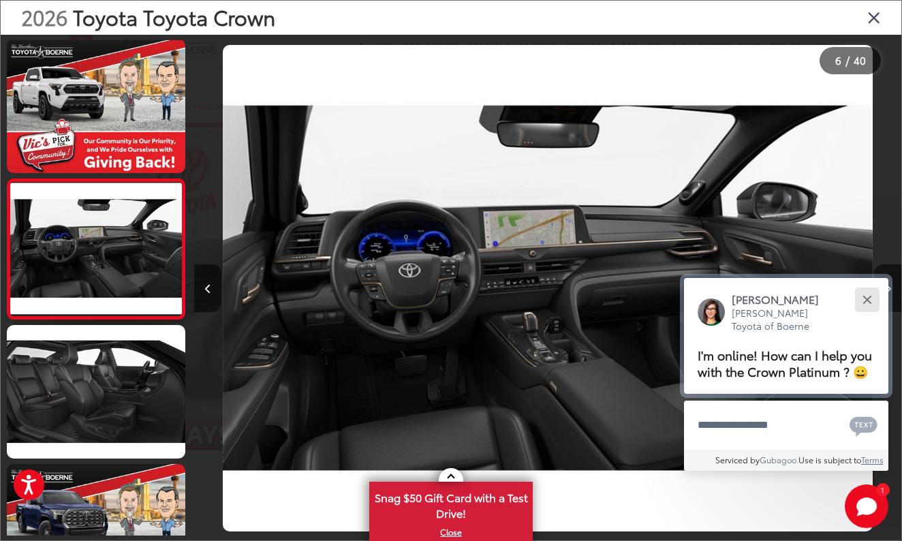
click at [864, 295] on div "Close" at bounding box center [866, 299] width 9 height 9
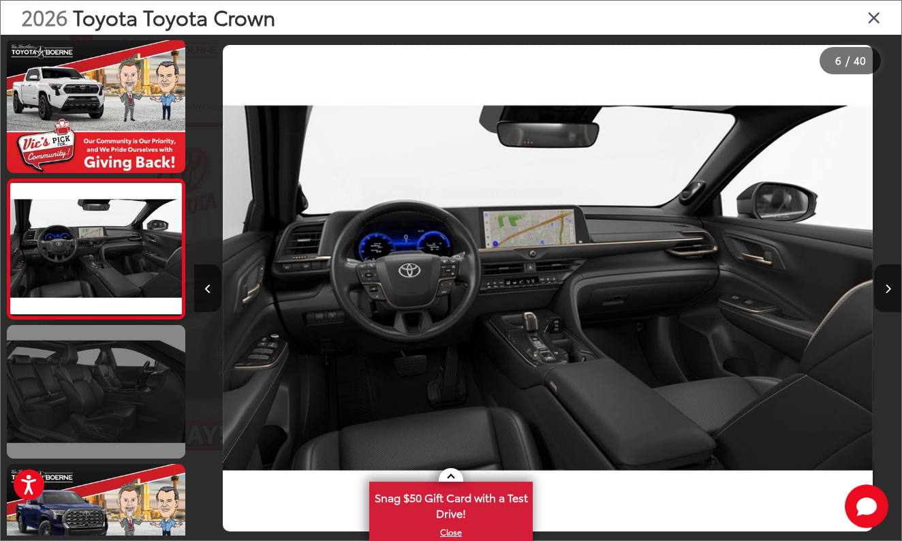
click at [115, 402] on link at bounding box center [96, 392] width 178 height 134
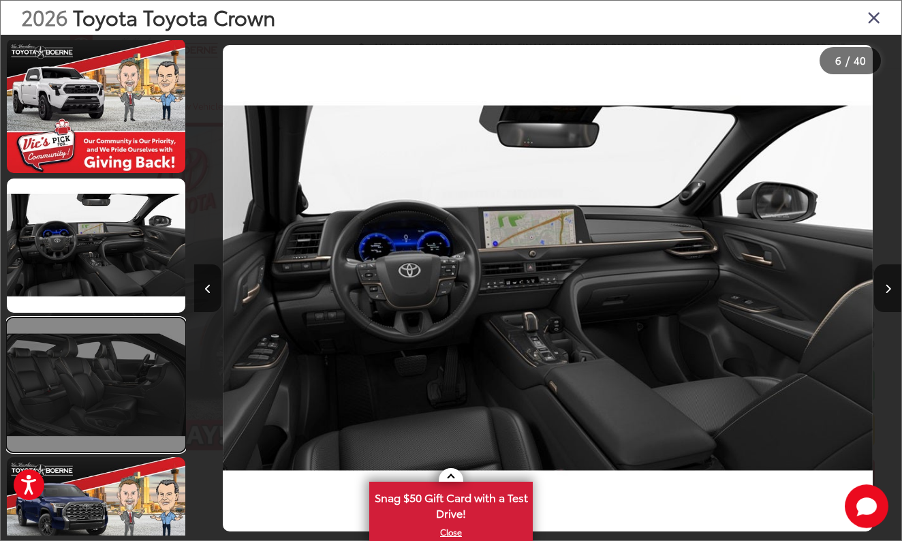
scroll to position [0, 4241]
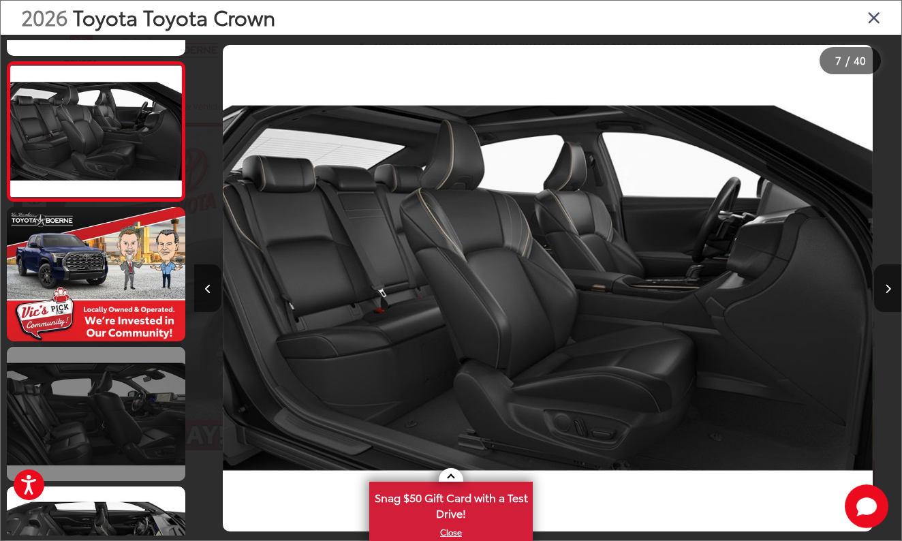
click at [115, 402] on link at bounding box center [96, 414] width 178 height 134
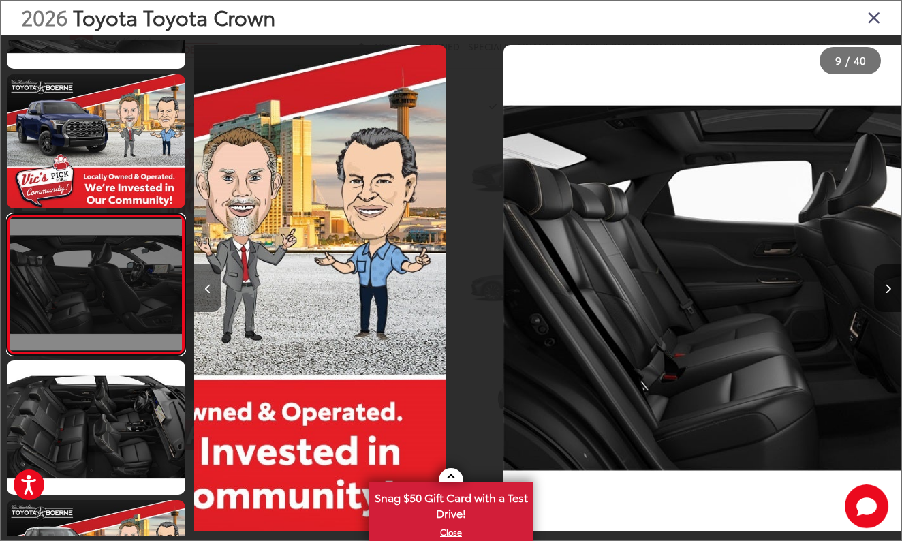
scroll to position [0, 5655]
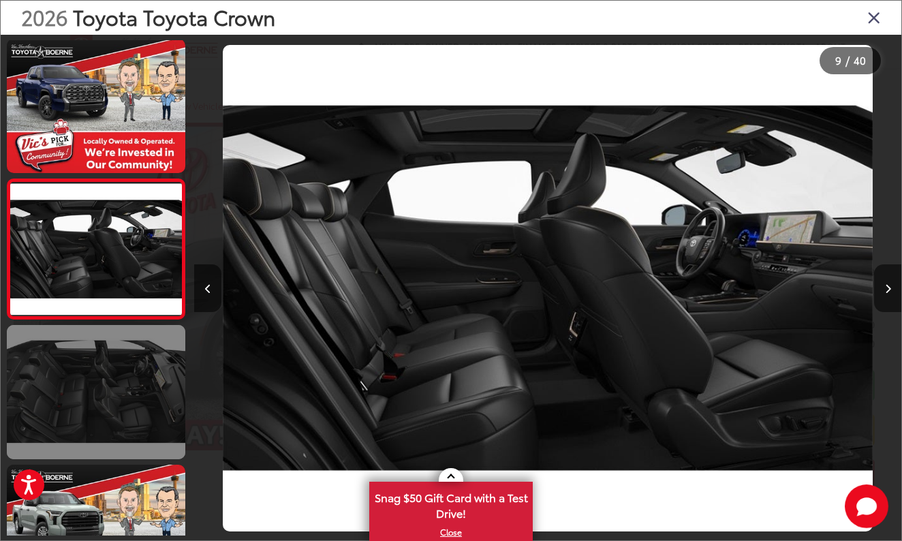
click at [115, 402] on link at bounding box center [96, 392] width 178 height 134
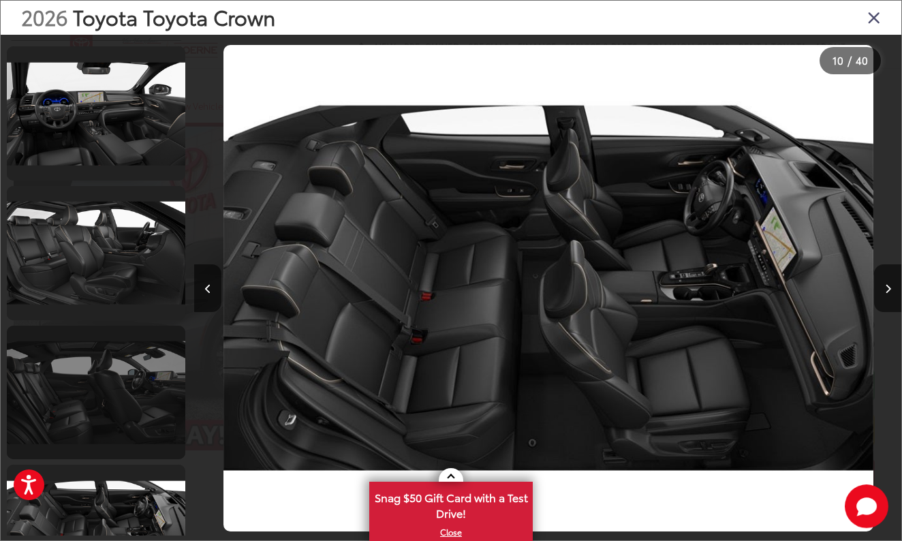
scroll to position [5036, 0]
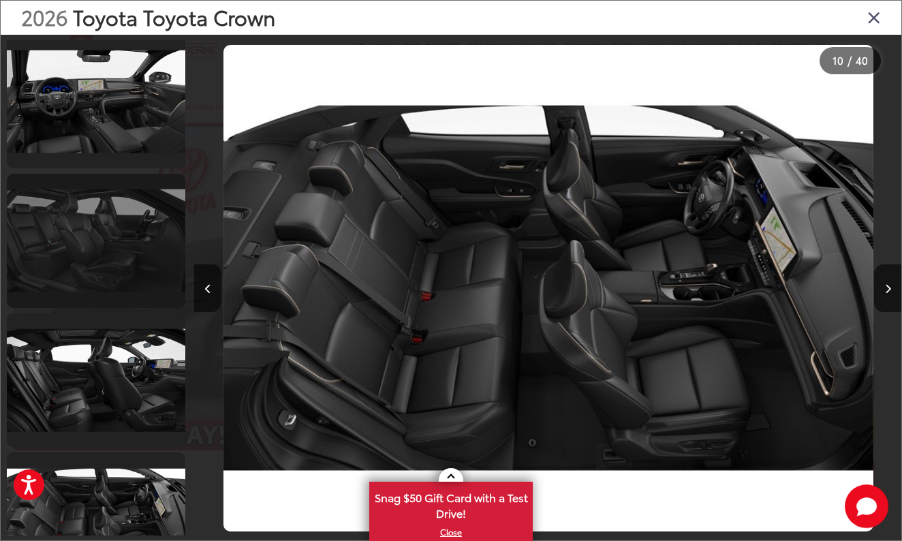
click at [104, 230] on link at bounding box center [96, 241] width 178 height 134
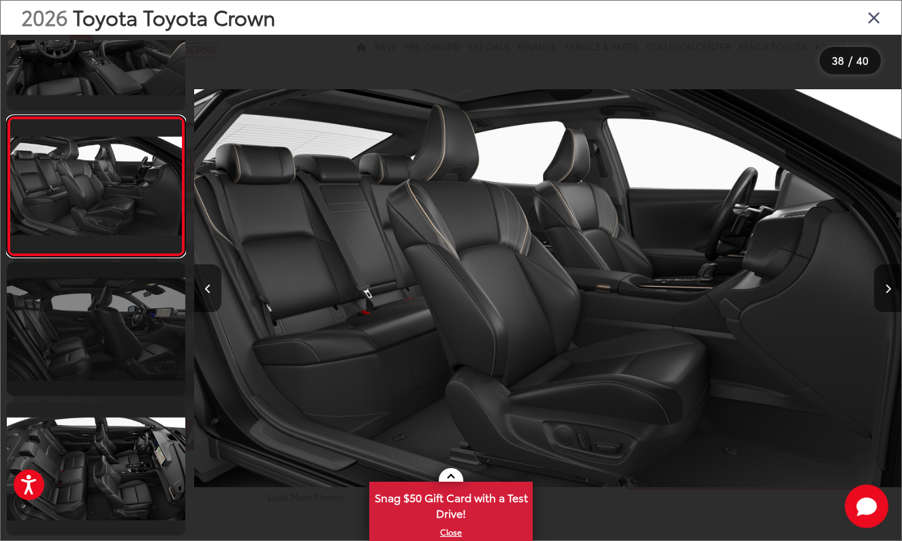
scroll to position [5087, 0]
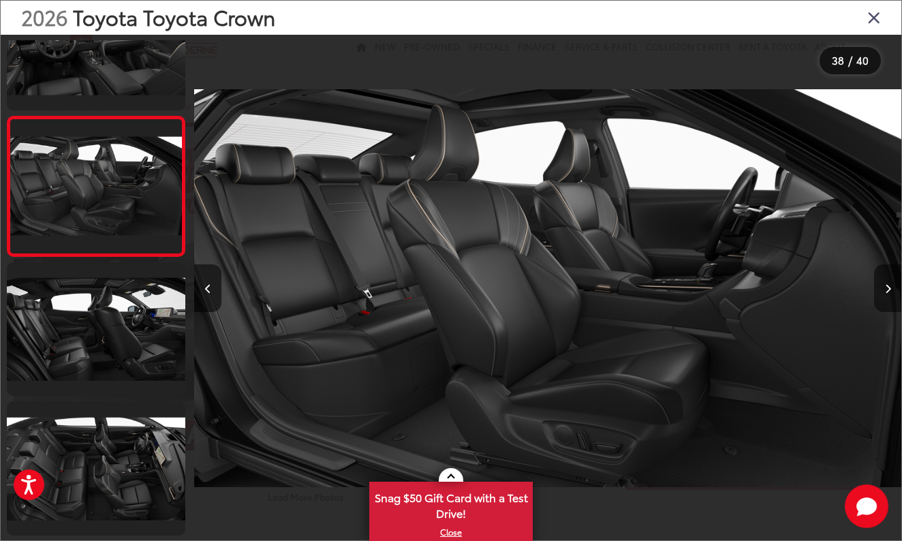
click at [875, 295] on button "Next image" at bounding box center [887, 288] width 27 height 48
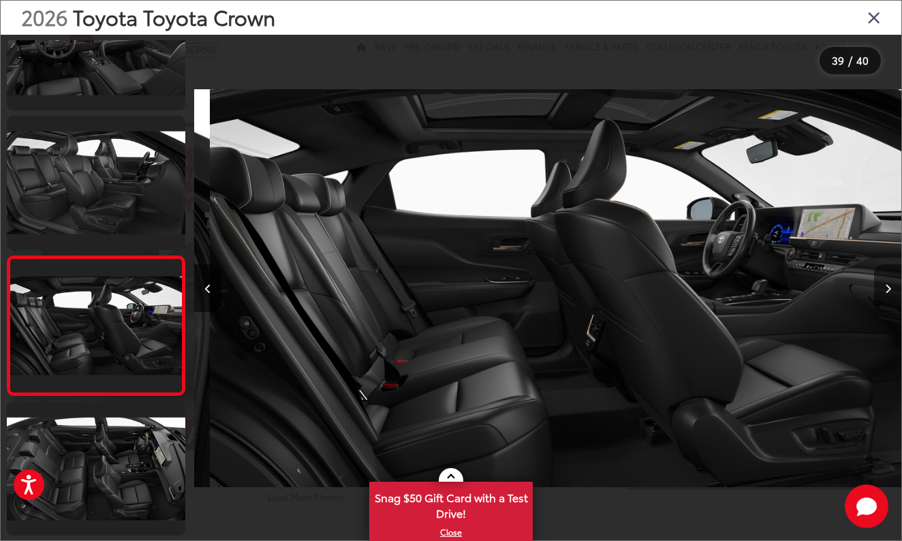
scroll to position [0, 26861]
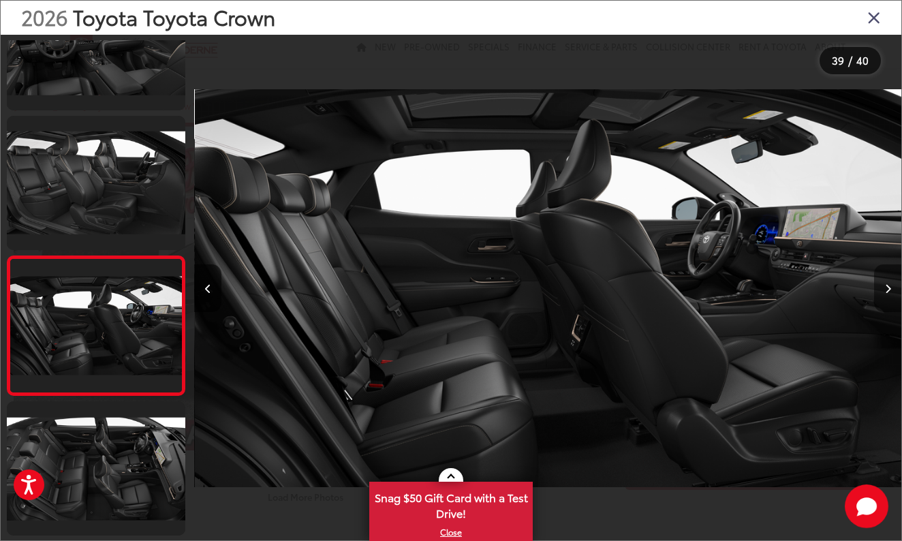
click at [884, 293] on button "Next image" at bounding box center [887, 288] width 27 height 48
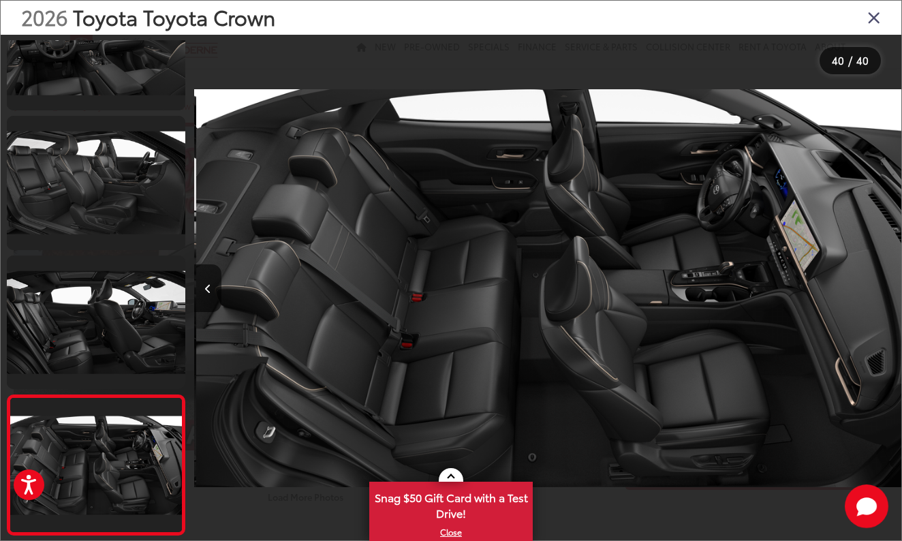
scroll to position [0, 27567]
click at [870, 12] on icon "Close gallery" at bounding box center [874, 17] width 14 height 18
